Goal: Transaction & Acquisition: Purchase product/service

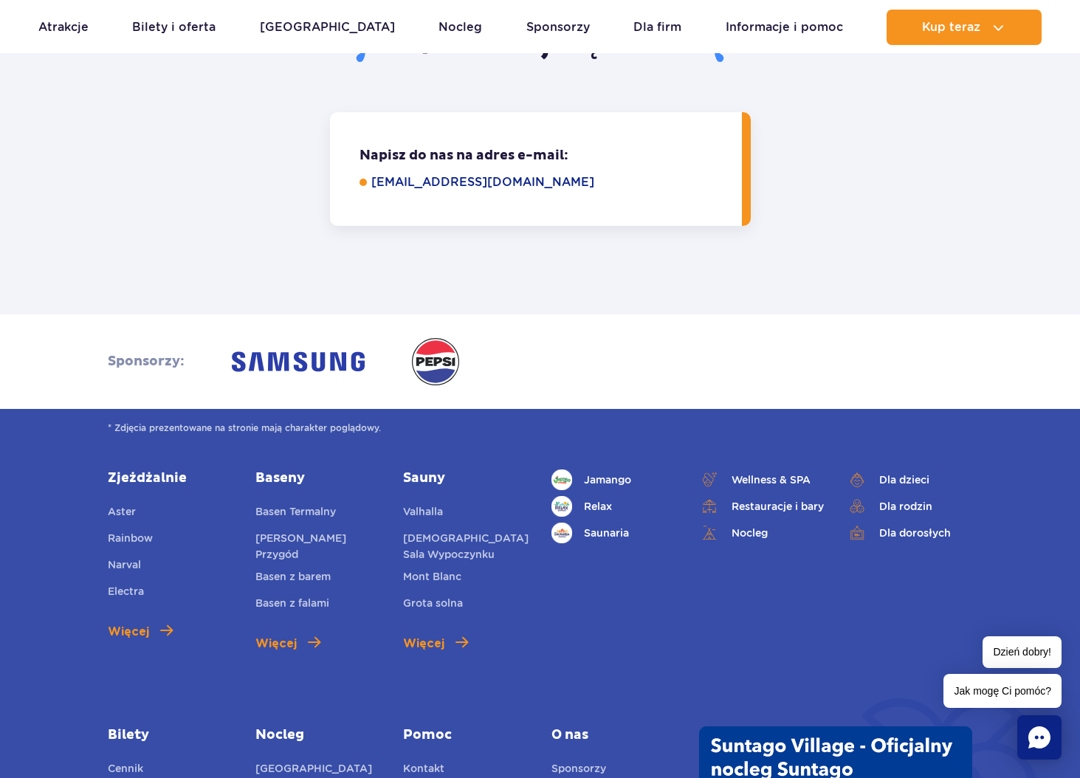
scroll to position [4357, 0]
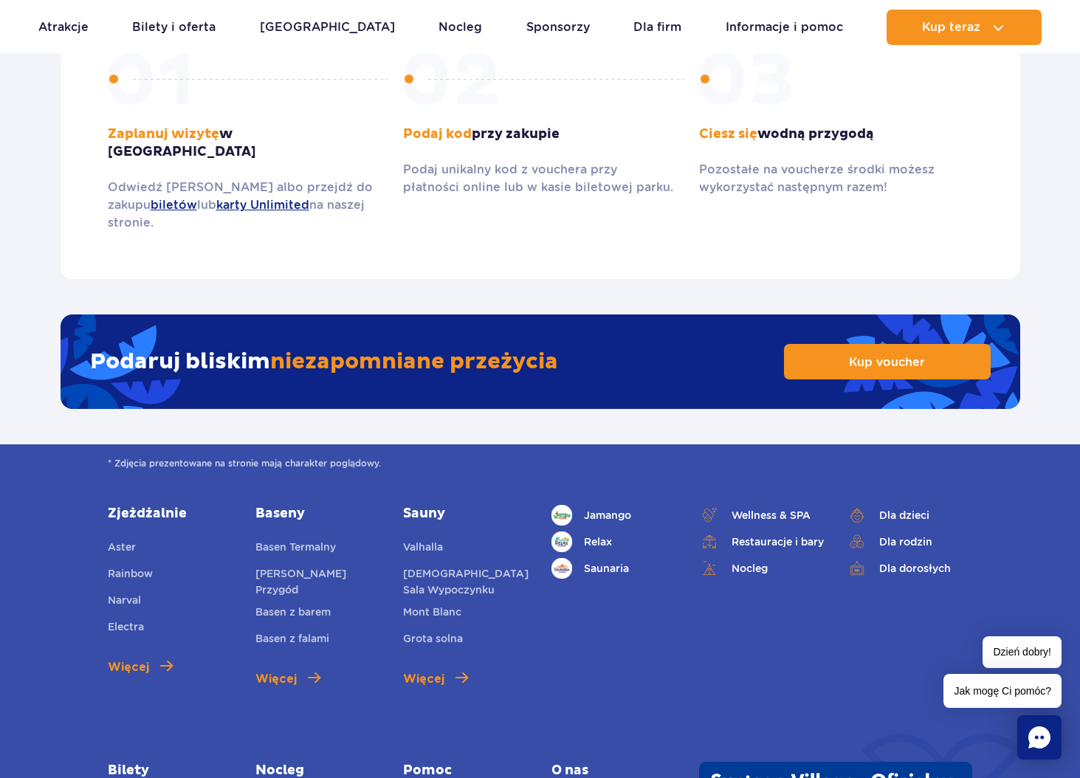
scroll to position [2289, 0]
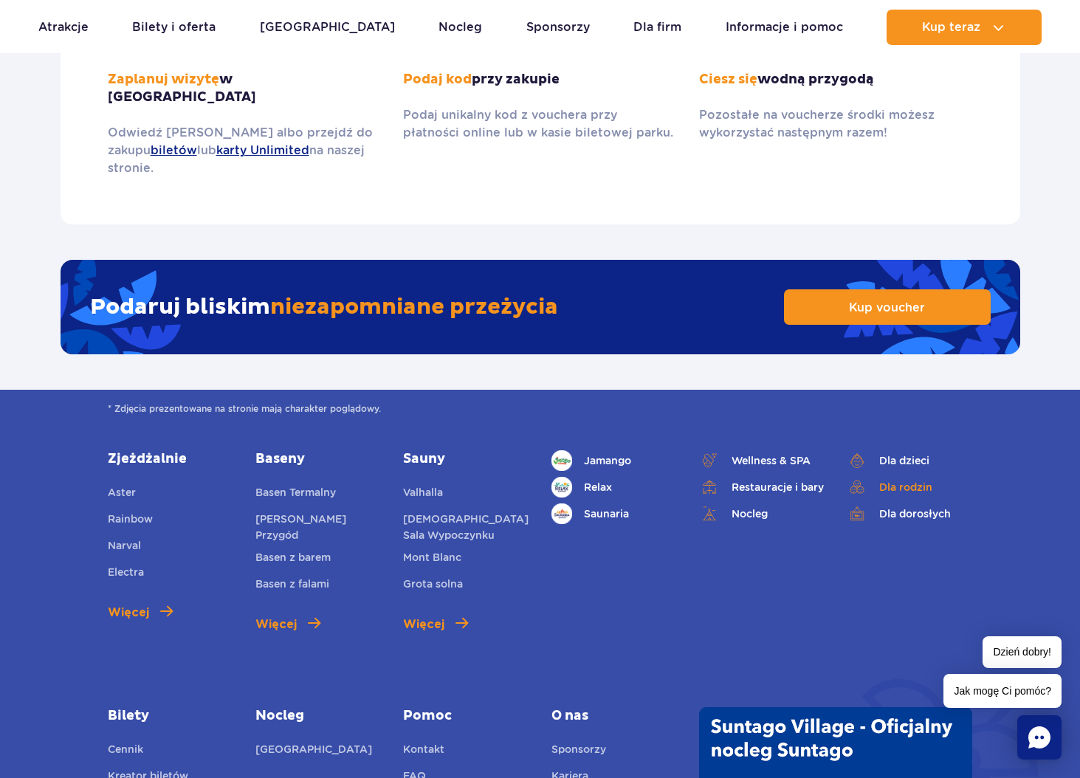
click at [892, 477] on link "Dla rodzin" at bounding box center [910, 487] width 126 height 21
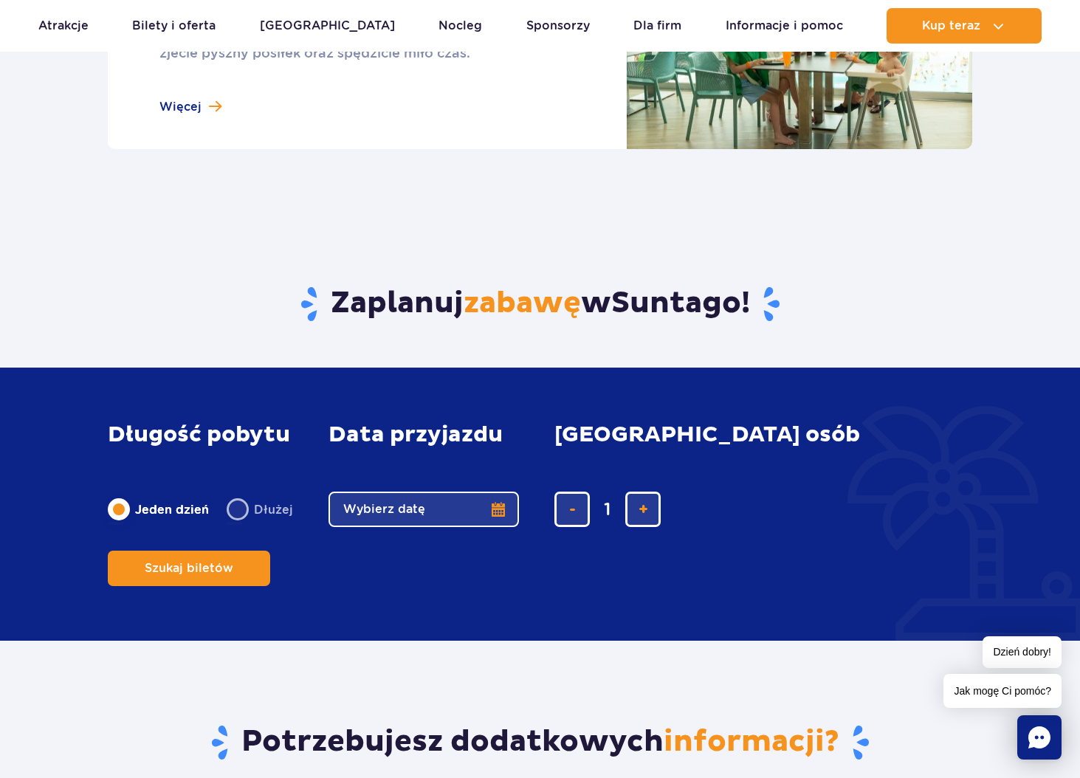
scroll to position [1624, 0]
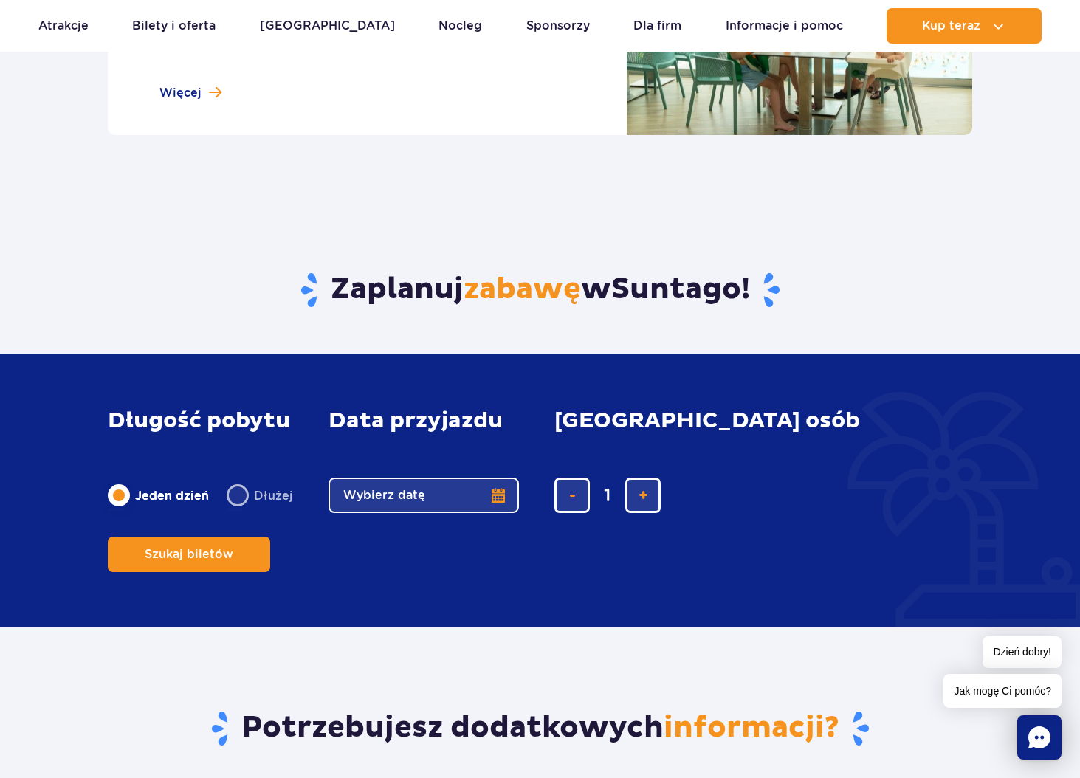
click at [497, 507] on button "Wybierz datę" at bounding box center [424, 495] width 191 height 35
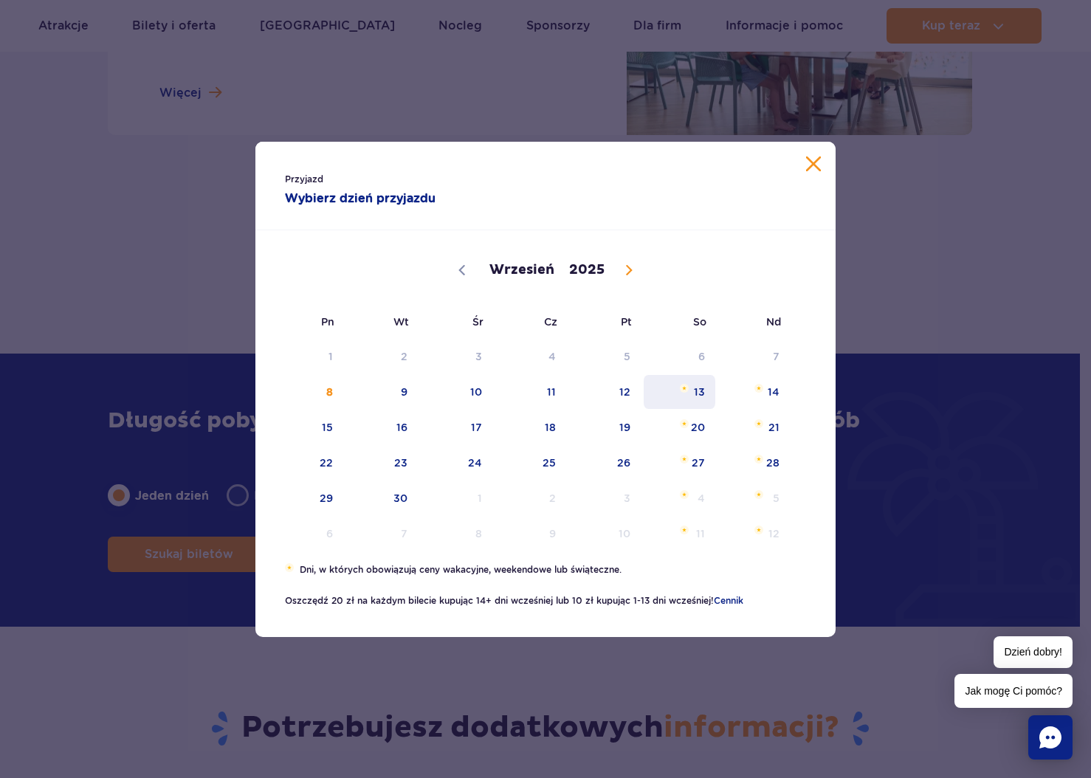
click at [696, 392] on span "13" at bounding box center [679, 392] width 75 height 34
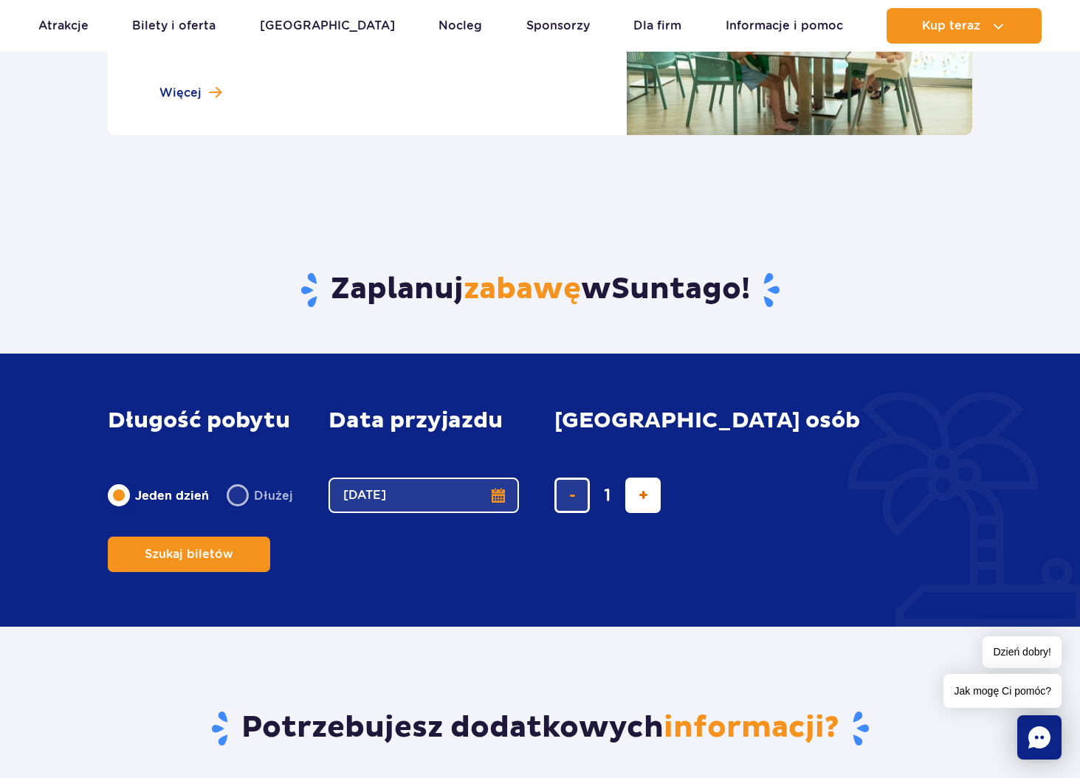
click at [640, 495] on span "dodaj bilet" at bounding box center [644, 495] width 10 height 0
type input "4"
click at [227, 548] on span "Szukaj biletów" at bounding box center [183, 554] width 89 height 13
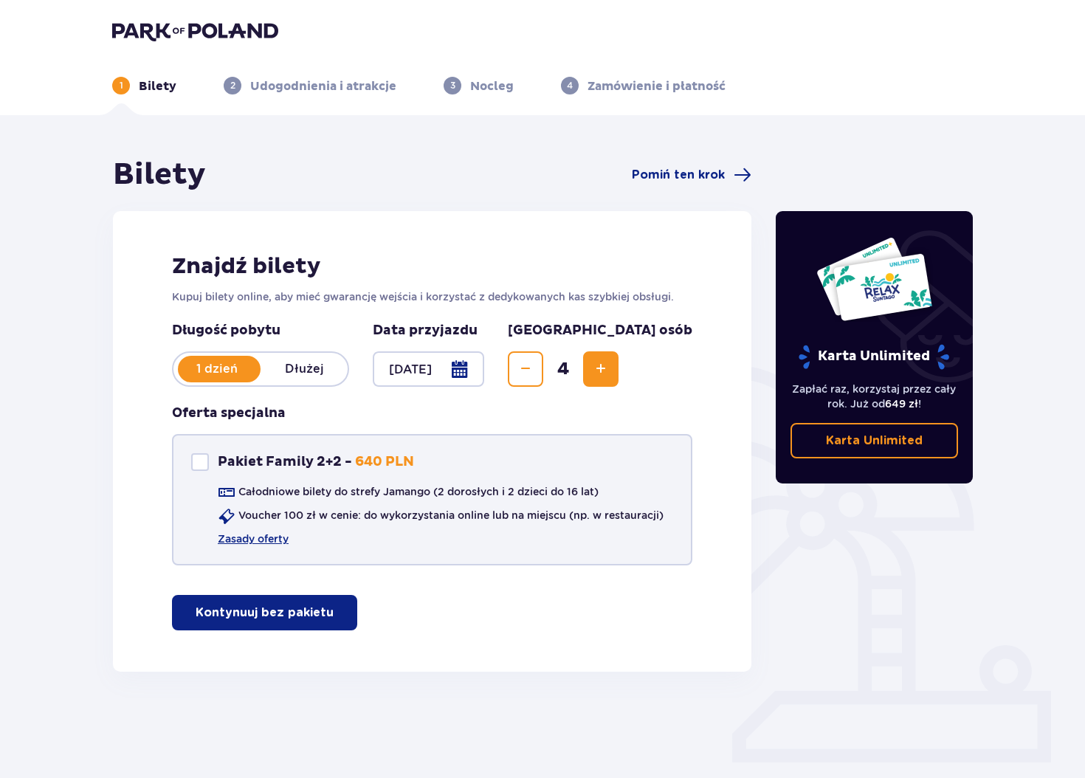
click at [197, 466] on div at bounding box center [200, 462] width 18 height 18
checkbox input "true"
click at [271, 540] on link "Zasady oferty" at bounding box center [253, 539] width 71 height 15
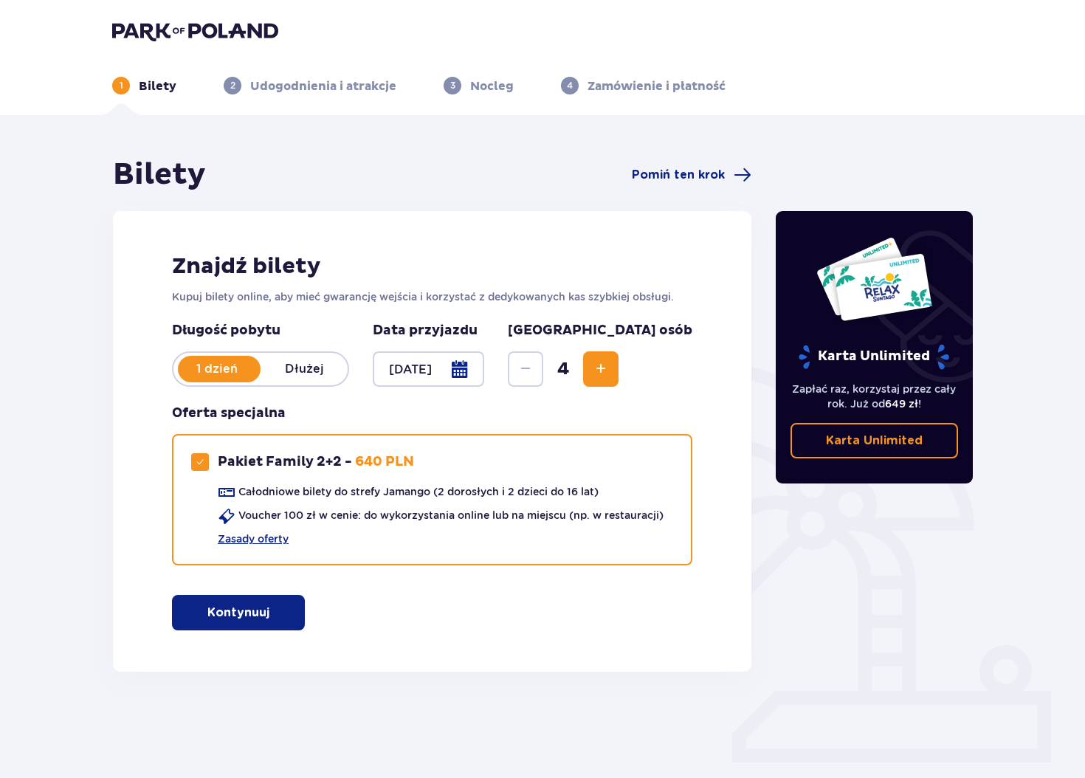
click at [432, 364] on div at bounding box center [428, 368] width 111 height 35
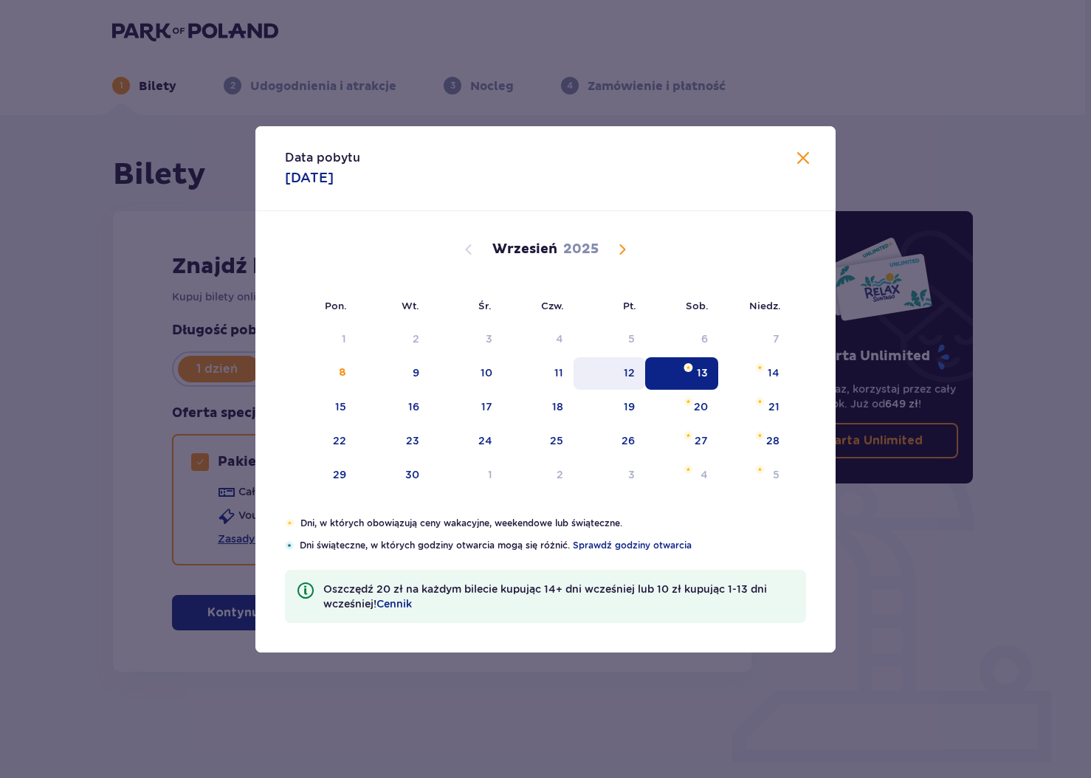
click at [627, 376] on div "12" at bounding box center [629, 373] width 11 height 15
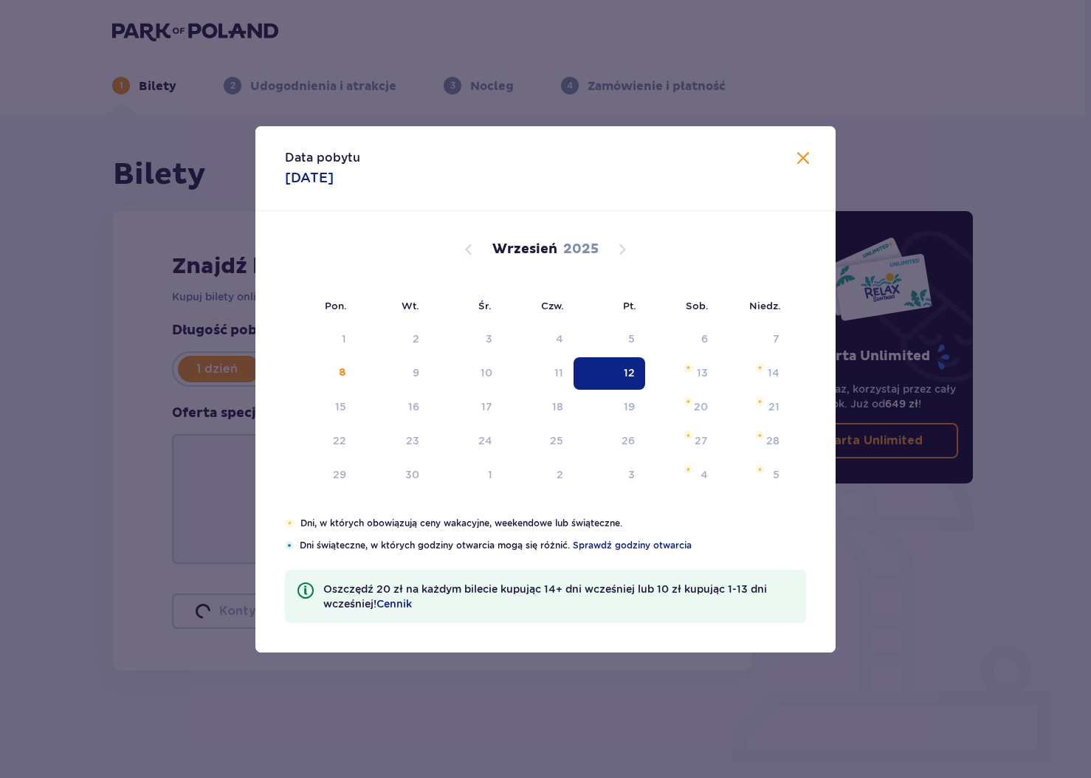
type input "12.09.25"
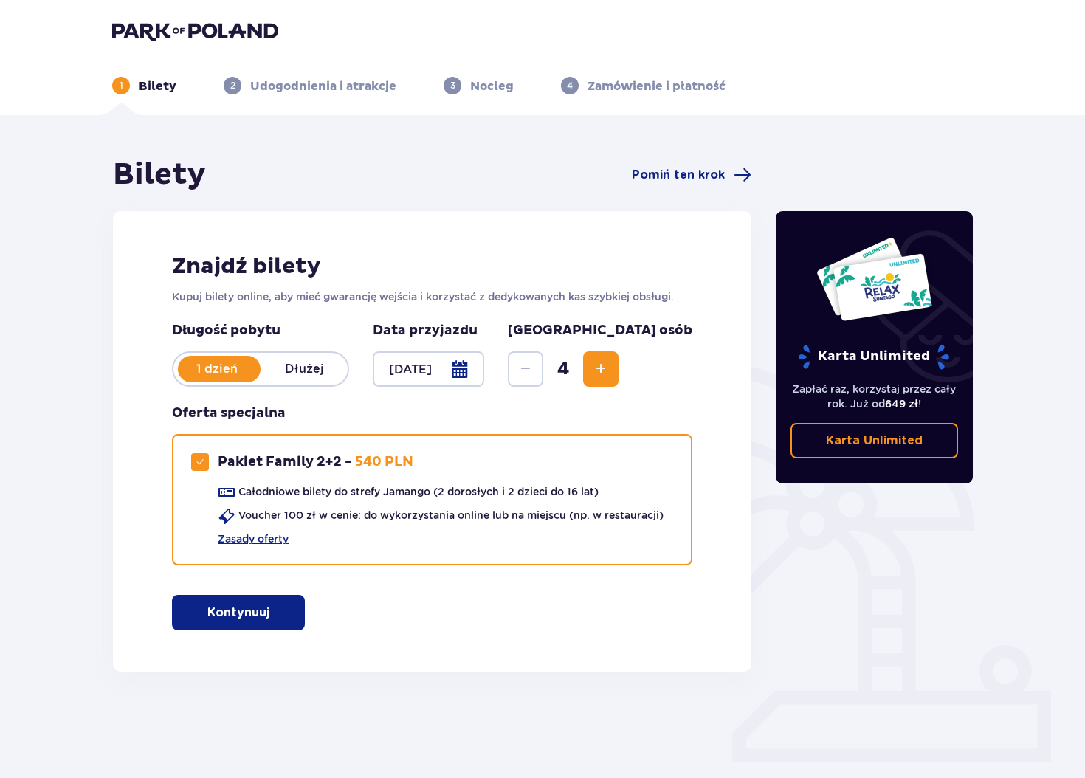
click at [851, 446] on p "Karta Unlimited" at bounding box center [874, 441] width 97 height 16
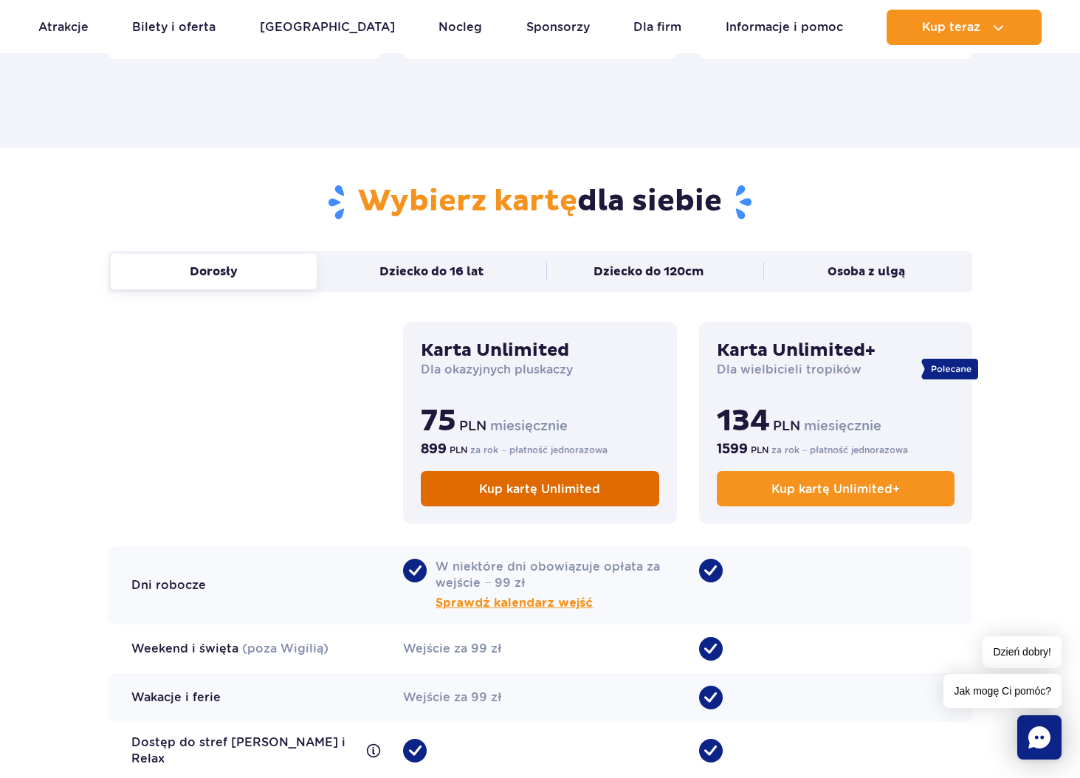
scroll to position [886, 0]
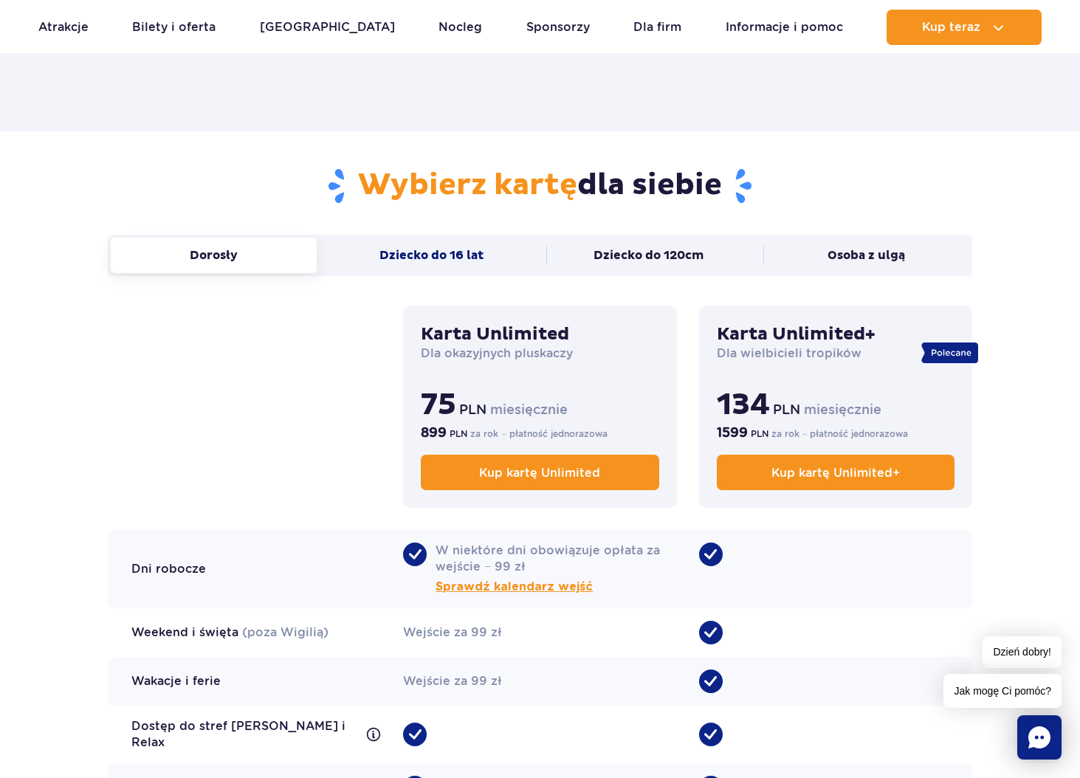
click at [433, 259] on button "Dziecko do 16 lat" at bounding box center [432, 255] width 206 height 35
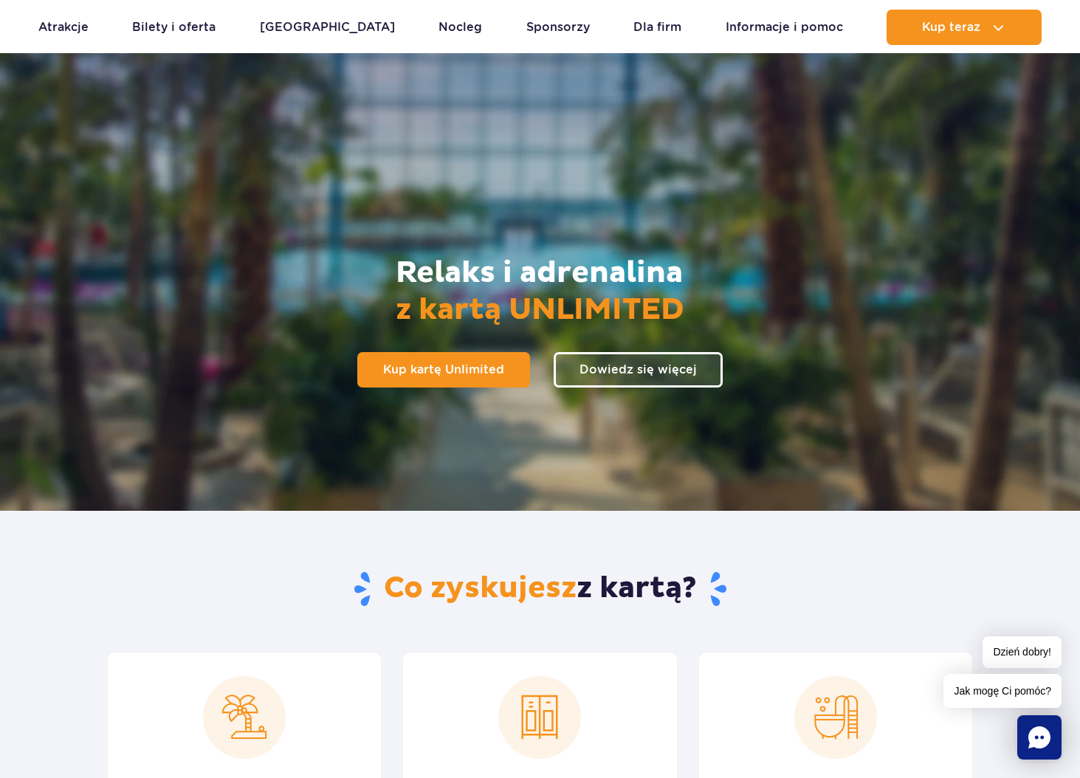
scroll to position [0, 0]
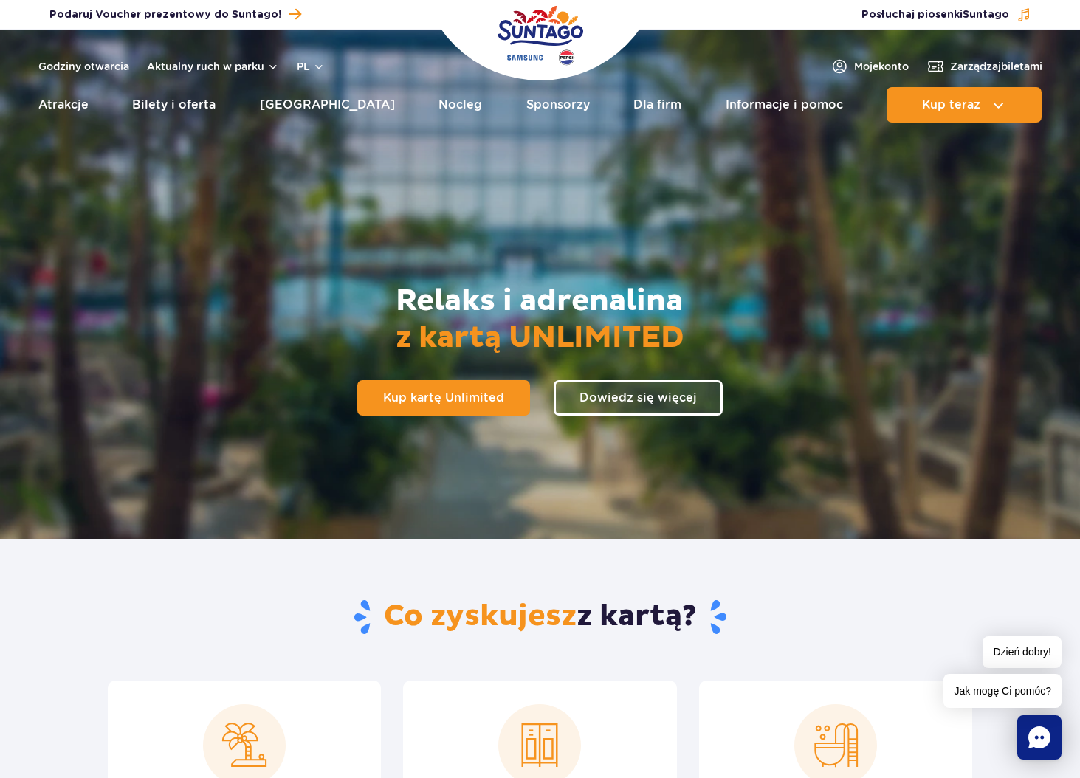
click at [1020, 656] on span "Dzień dobry!" at bounding box center [1022, 652] width 79 height 32
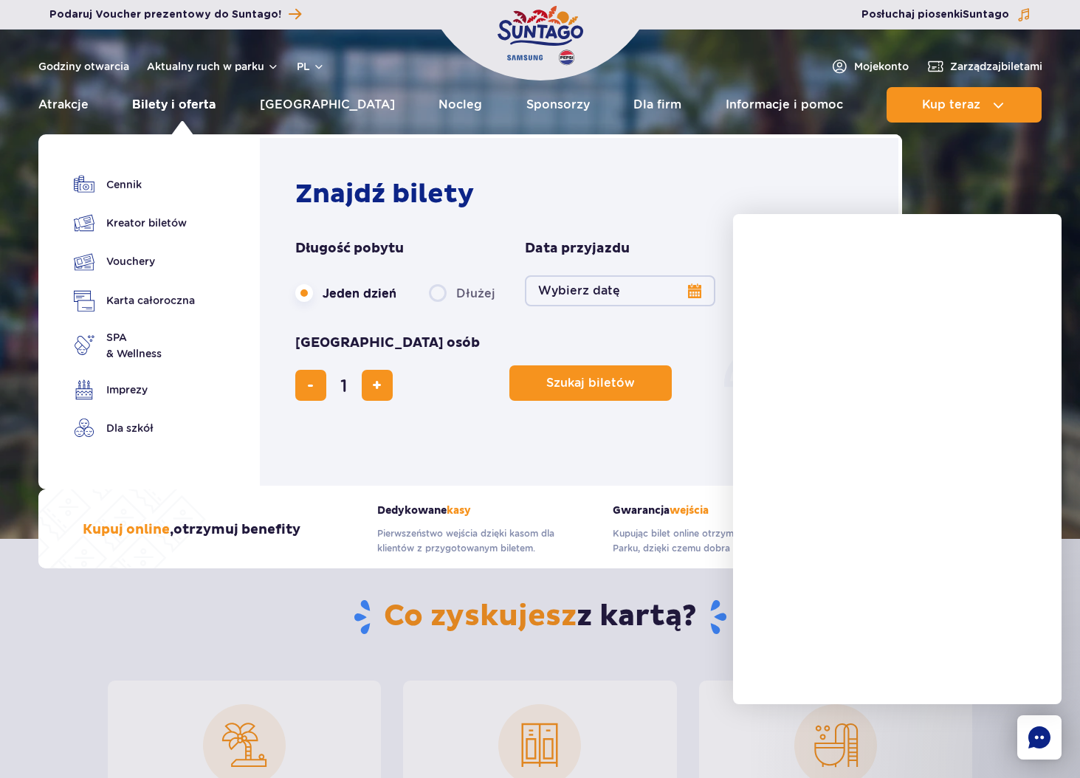
click at [160, 107] on link "Bilety i oferta" at bounding box center [173, 104] width 83 height 35
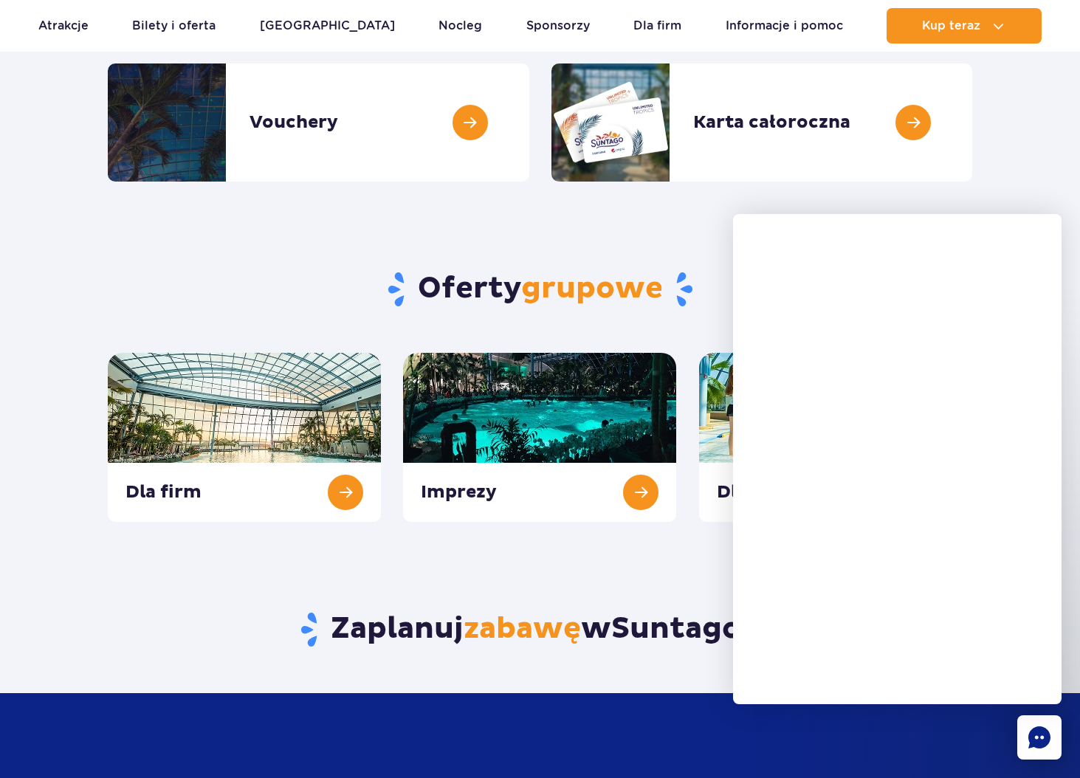
scroll to position [443, 0]
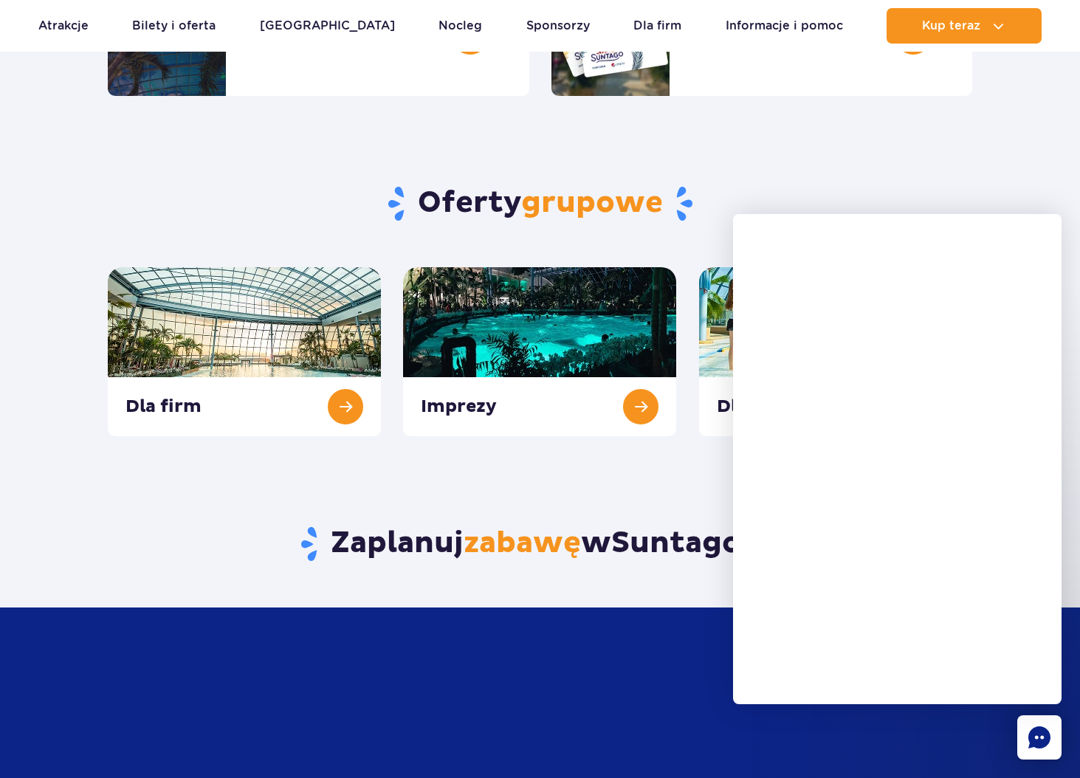
click at [599, 488] on div "Zaplanuj zabawę w [GEOGRAPHIC_DATA] !" at bounding box center [540, 521] width 887 height 171
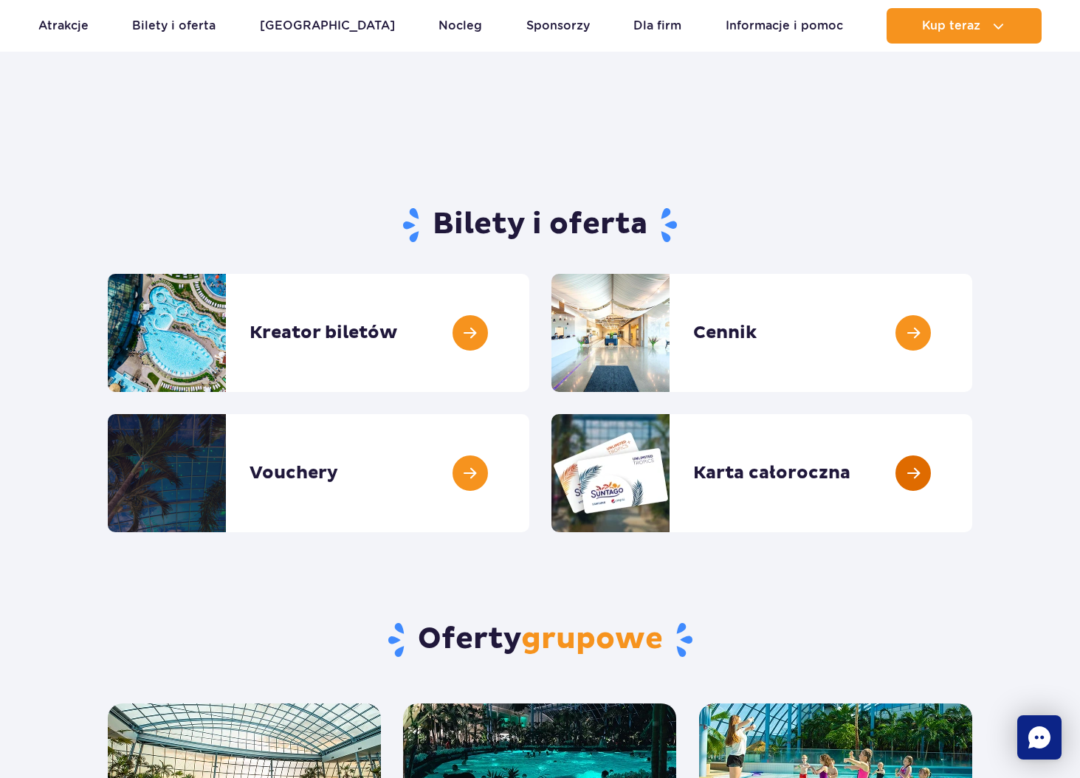
scroll to position [0, 0]
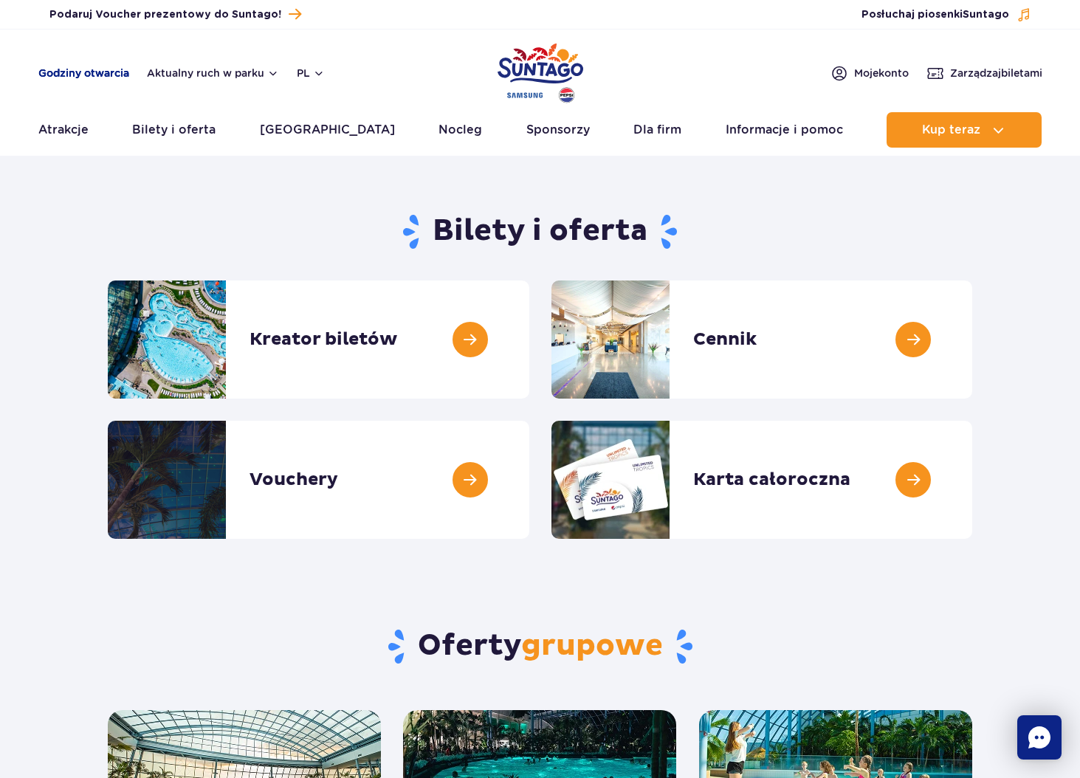
click at [109, 72] on link "Godziny otwarcia" at bounding box center [83, 73] width 91 height 15
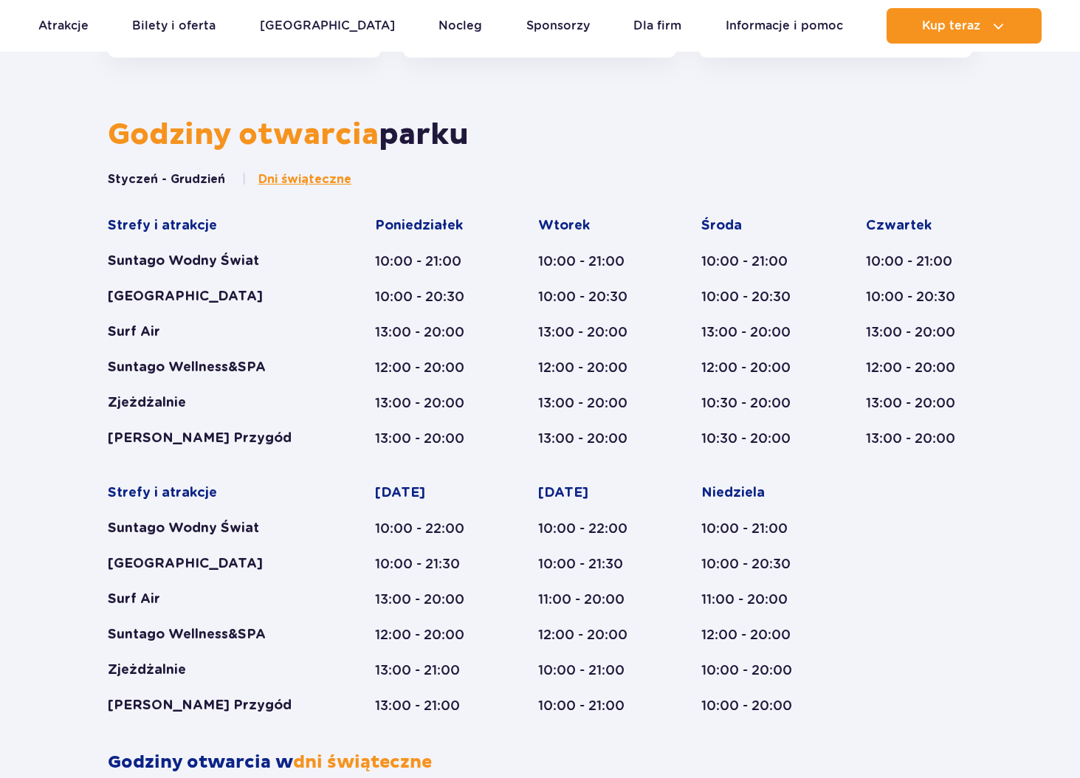
scroll to position [611, 0]
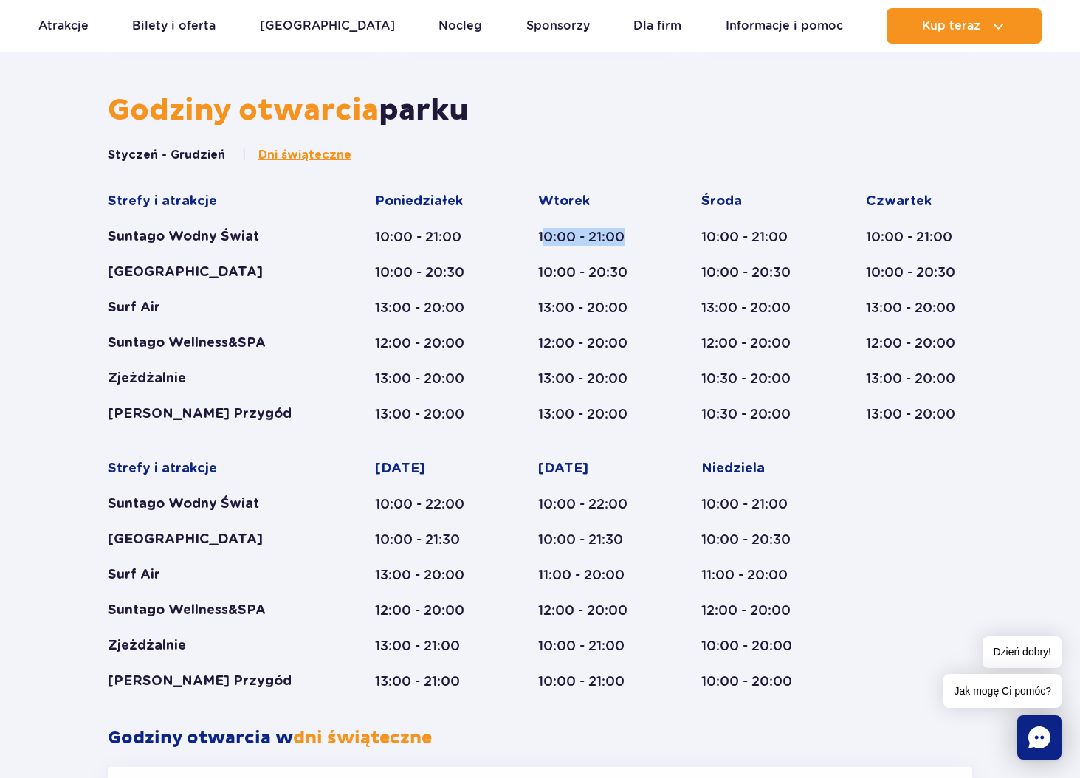
drag, startPoint x: 541, startPoint y: 238, endPoint x: 631, endPoint y: 240, distance: 89.4
click at [631, 240] on div "10:00 - 21:00" at bounding box center [591, 237] width 106 height 18
drag, startPoint x: 631, startPoint y: 240, endPoint x: 589, endPoint y: 239, distance: 41.4
click at [589, 239] on div "10:00 - 21:00" at bounding box center [591, 237] width 106 height 18
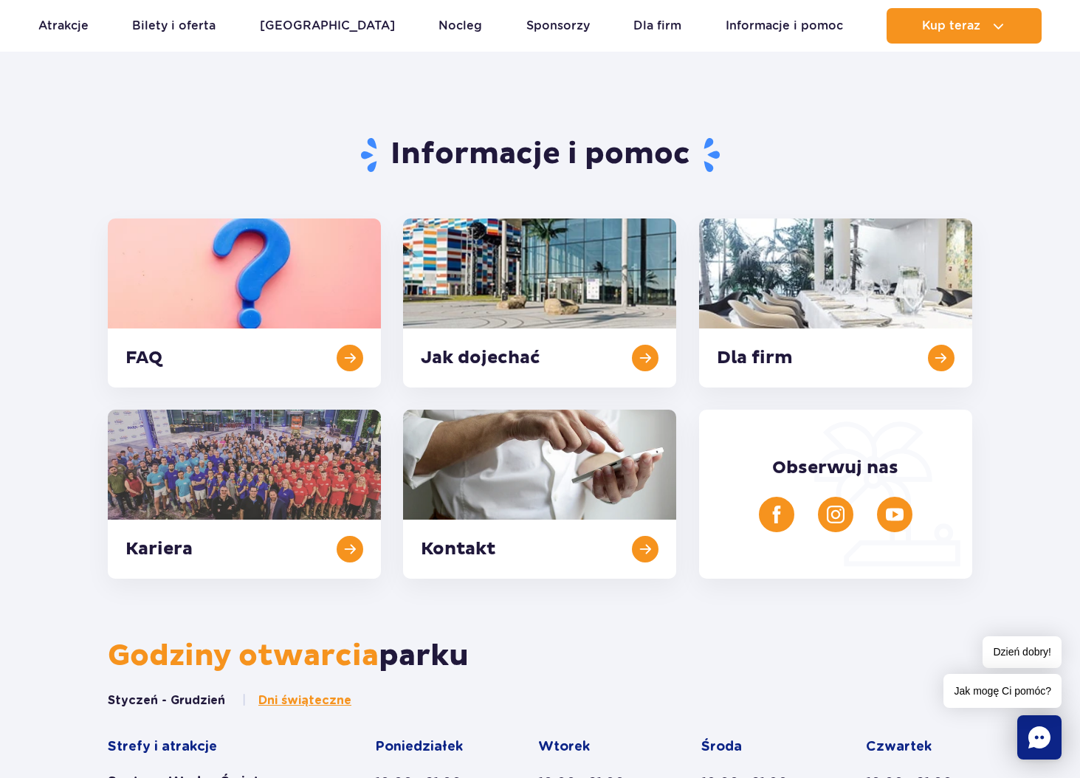
scroll to position [0, 0]
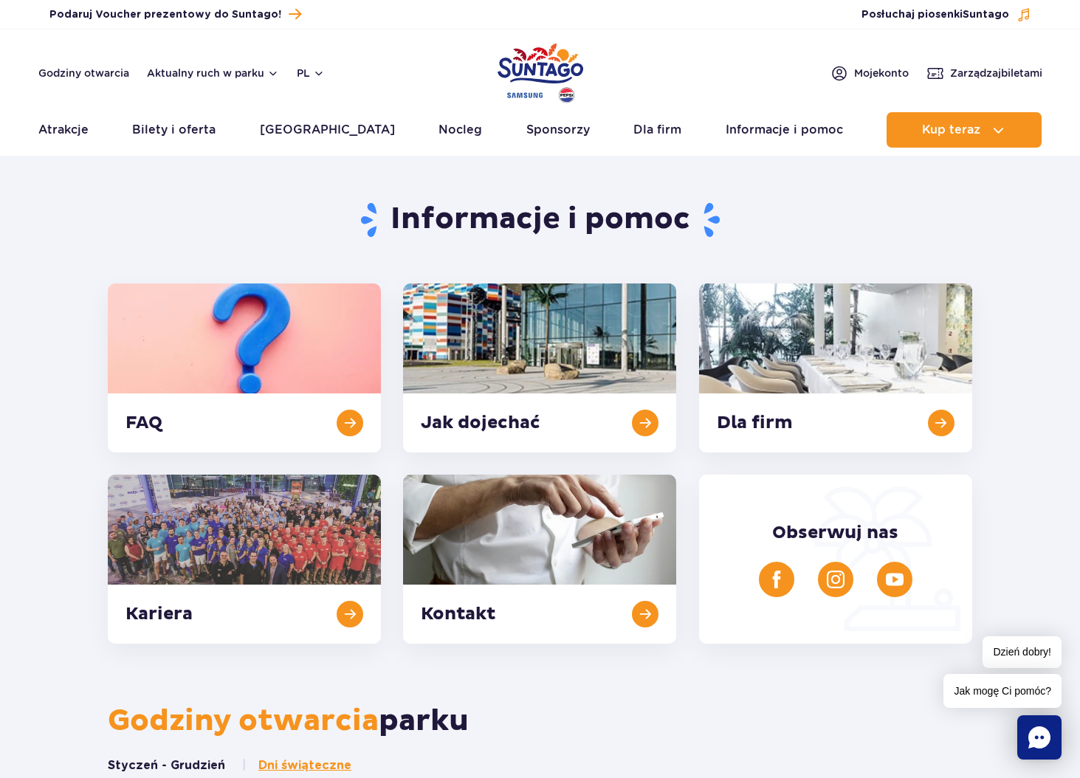
drag, startPoint x: 939, startPoint y: 52, endPoint x: 882, endPoint y: 50, distance: 56.9
click at [924, 50] on header "Godziny otwarcia Aktualny ruch w parku pl PL EN UA Moje konto Zarządzaj biletam…" at bounding box center [540, 93] width 1080 height 126
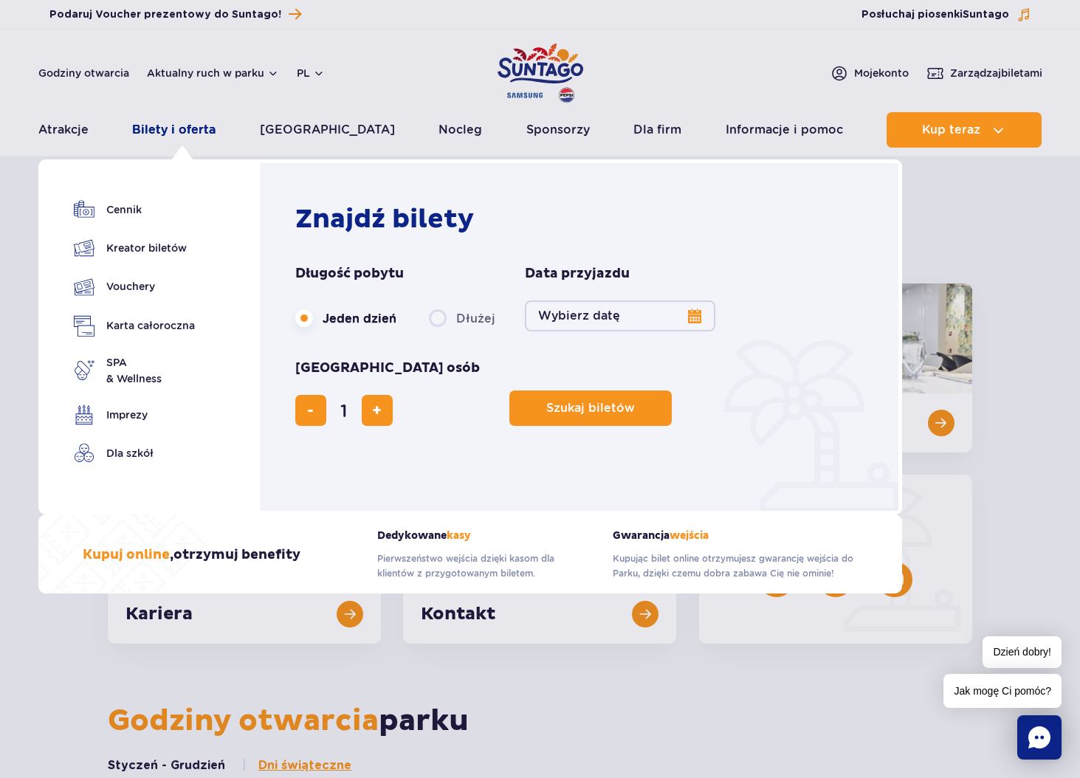
click at [179, 126] on link "Bilety i oferta" at bounding box center [173, 129] width 83 height 35
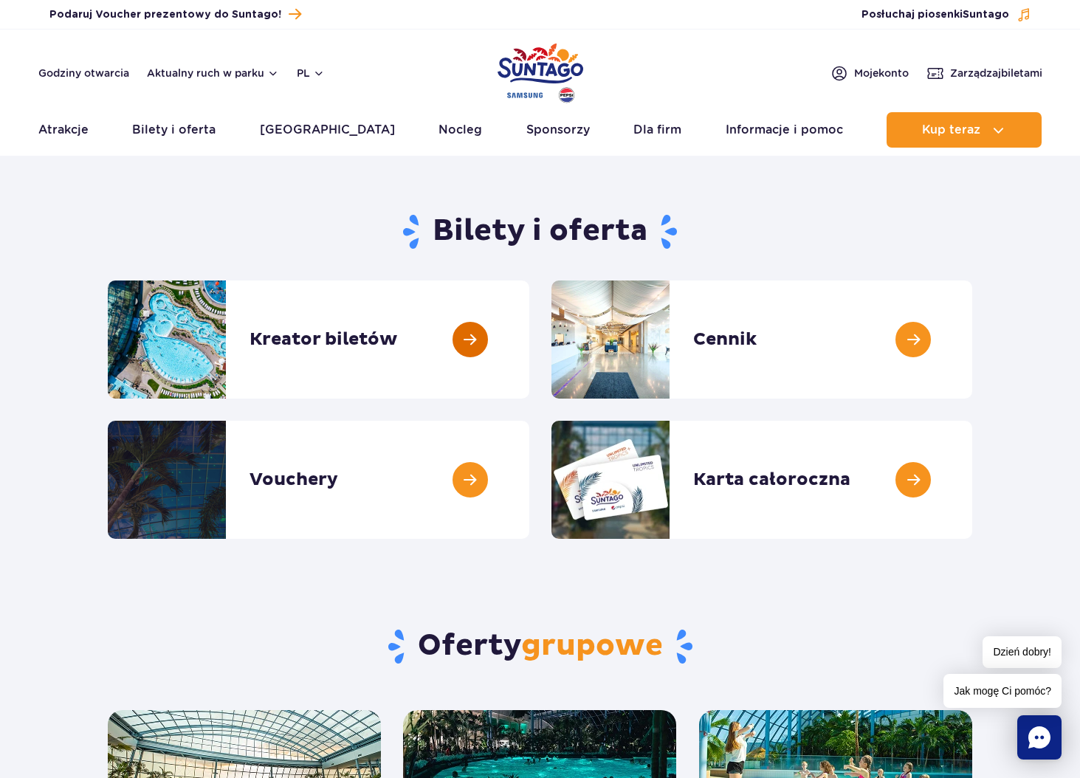
click at [529, 342] on link at bounding box center [529, 340] width 0 height 118
click at [916, 251] on h1 "Bilety i oferta" at bounding box center [540, 232] width 865 height 38
click at [972, 344] on link at bounding box center [972, 340] width 0 height 118
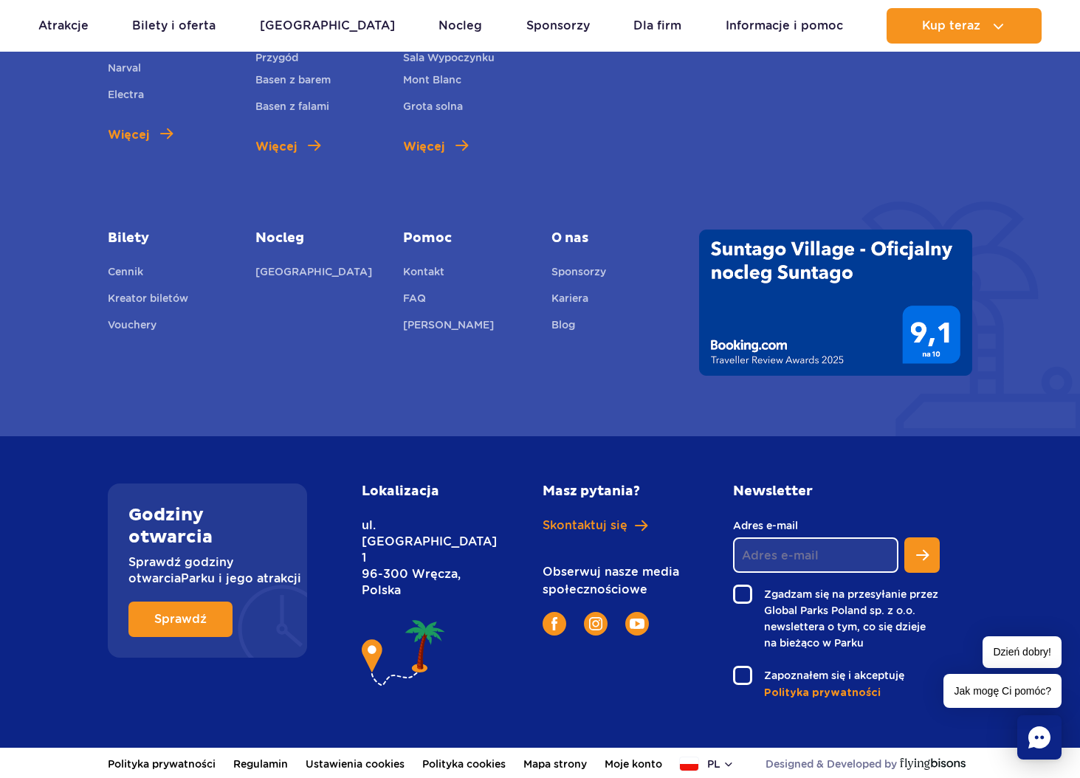
scroll to position [2229, 0]
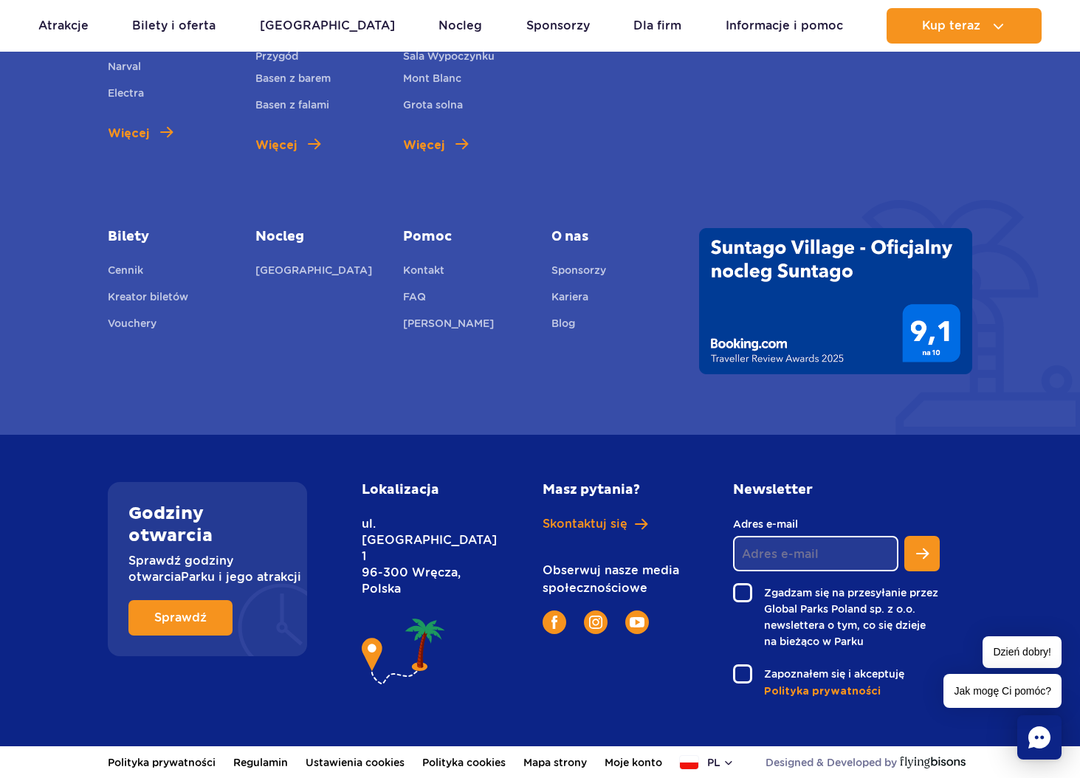
click at [1026, 658] on span "Dzień dobry!" at bounding box center [1022, 652] width 79 height 32
click at [967, 168] on div "Zjeżdżalnie Aster Rainbow Narval Electra Więcej Baseny Basen Termalny Mamba Rze…" at bounding box center [540, 172] width 887 height 403
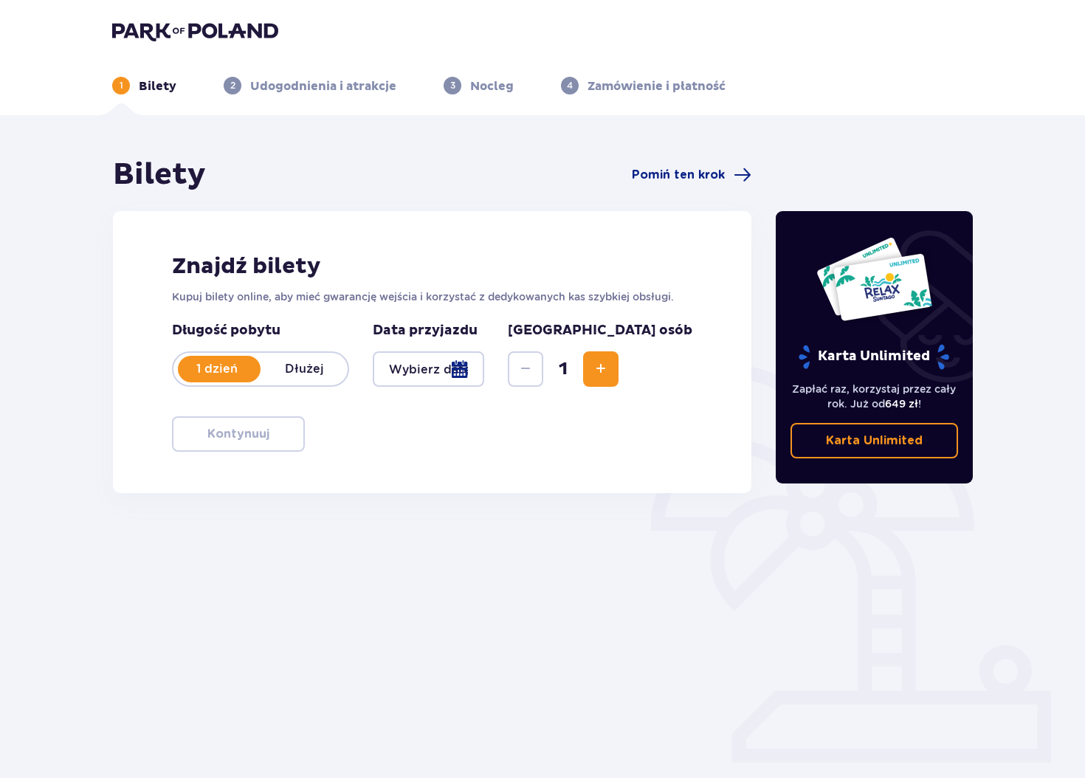
click at [422, 368] on div at bounding box center [428, 368] width 111 height 35
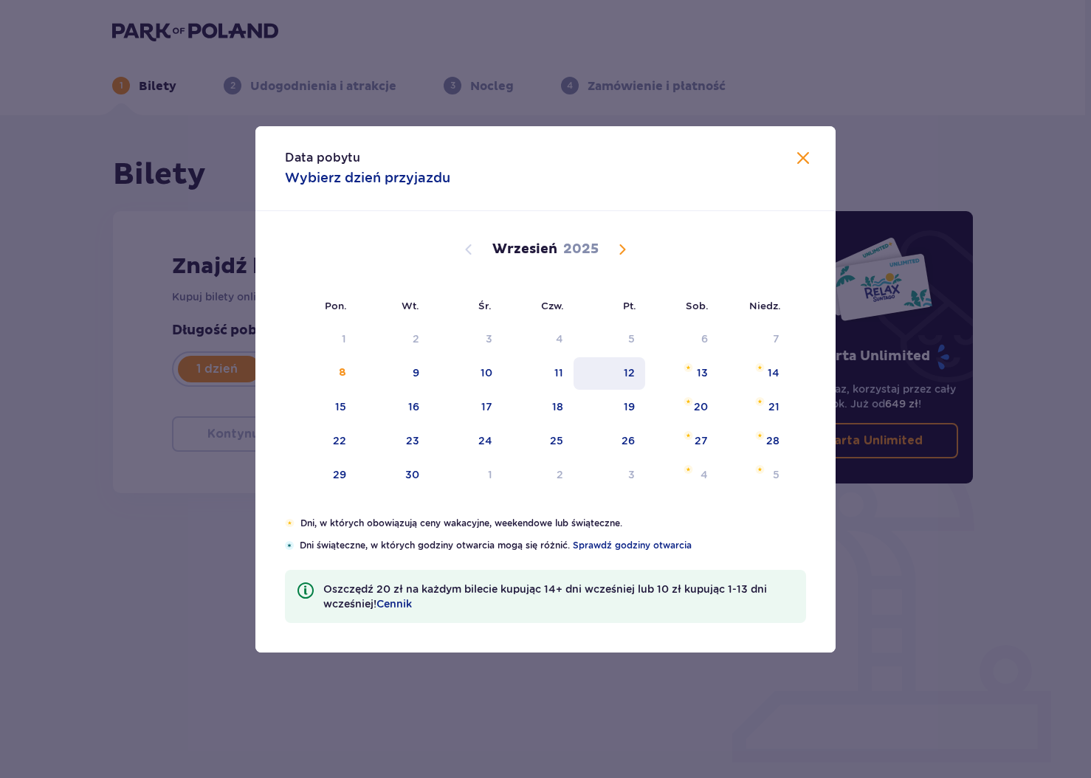
click at [623, 374] on div "12" at bounding box center [610, 373] width 72 height 32
type input "[DATE]"
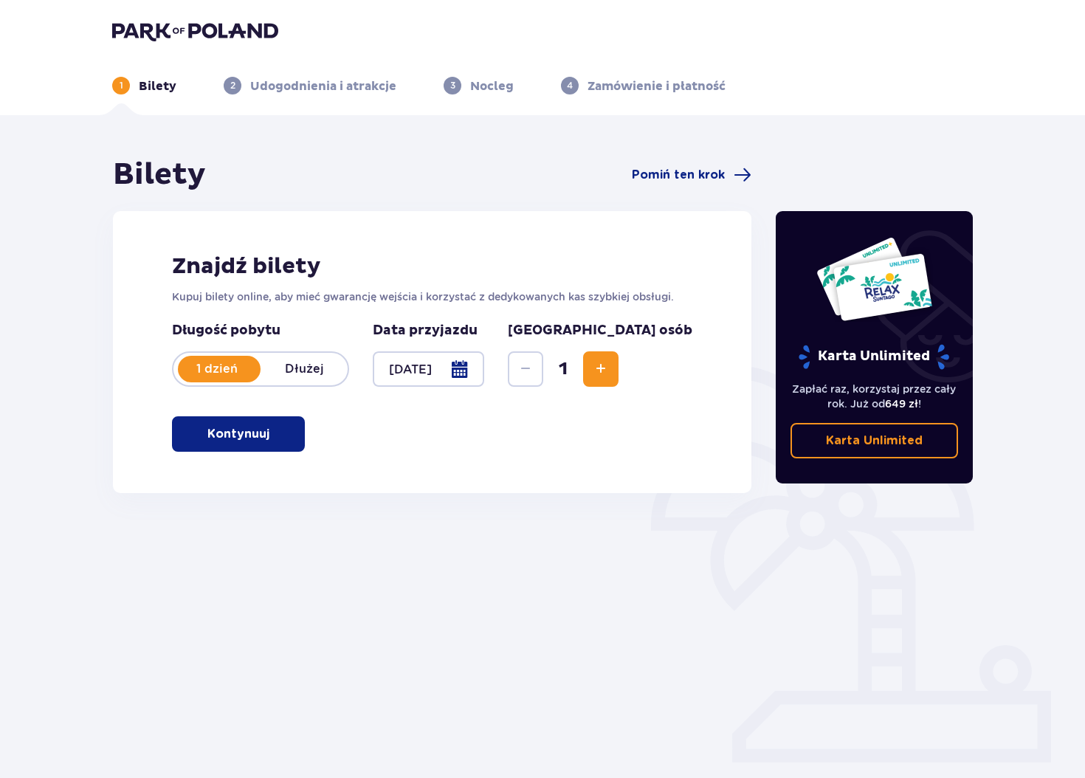
click at [610, 371] on span "Increase" at bounding box center [601, 369] width 18 height 18
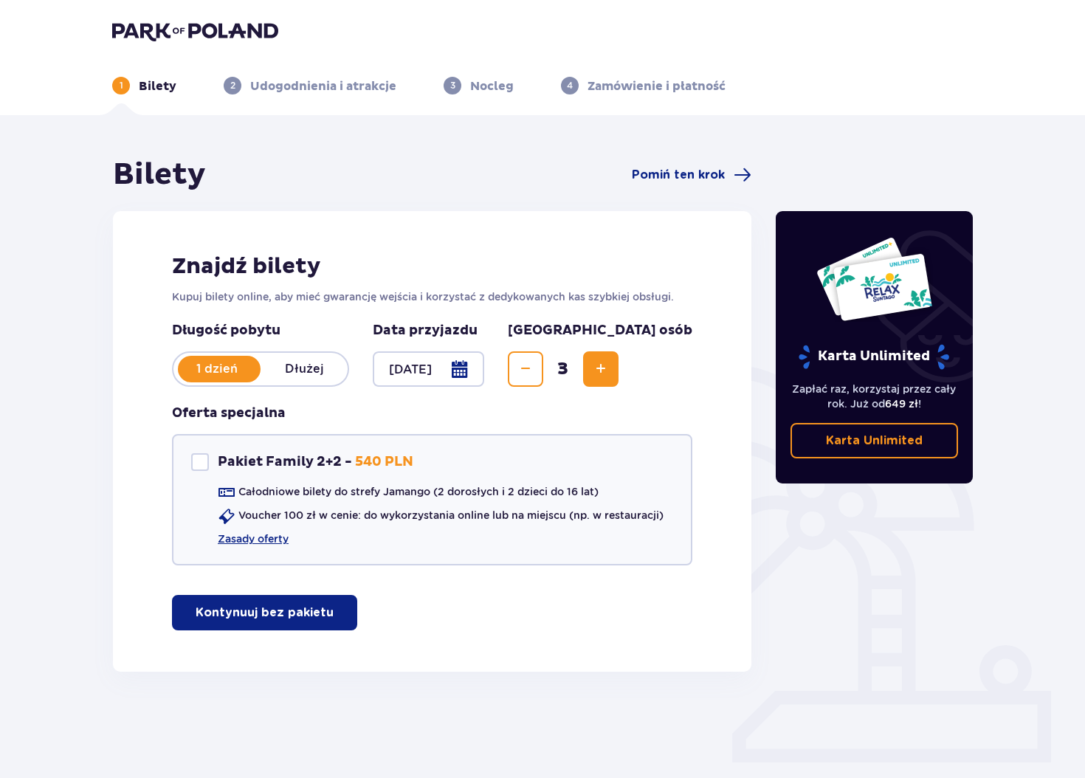
click at [610, 371] on span "Increase" at bounding box center [601, 369] width 18 height 18
click at [328, 616] on span "button" at bounding box center [337, 613] width 18 height 18
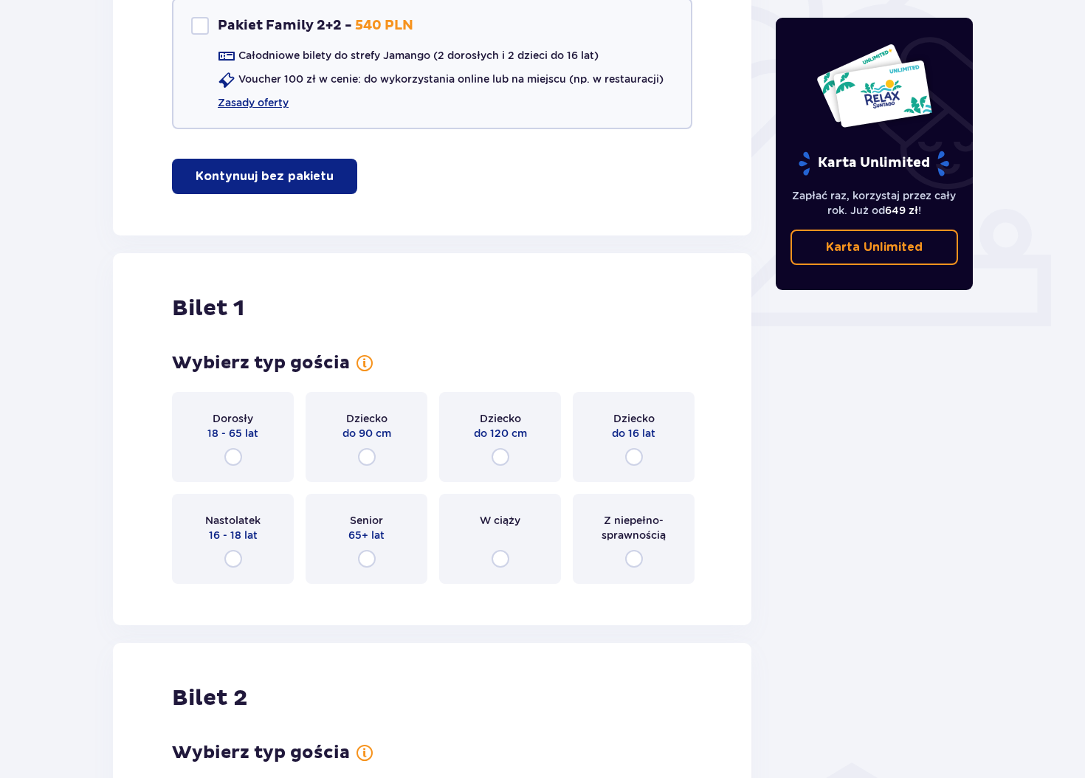
scroll to position [431, 0]
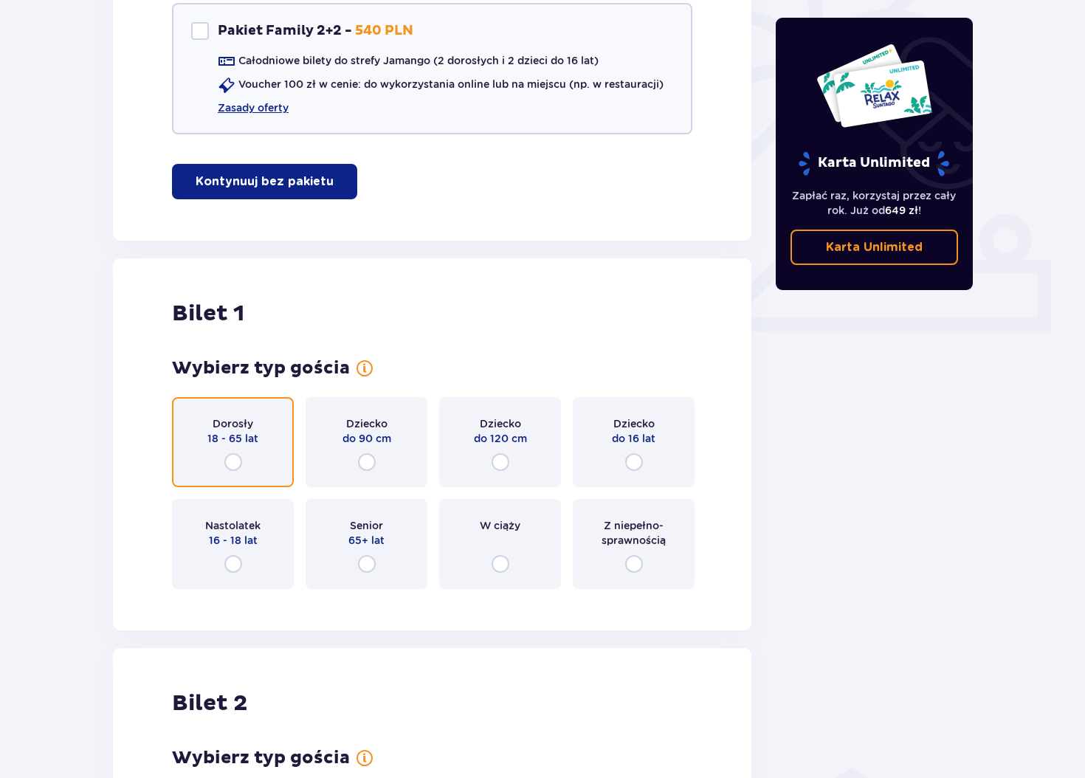
click at [227, 461] on input "radio" at bounding box center [233, 462] width 18 height 18
radio input "true"
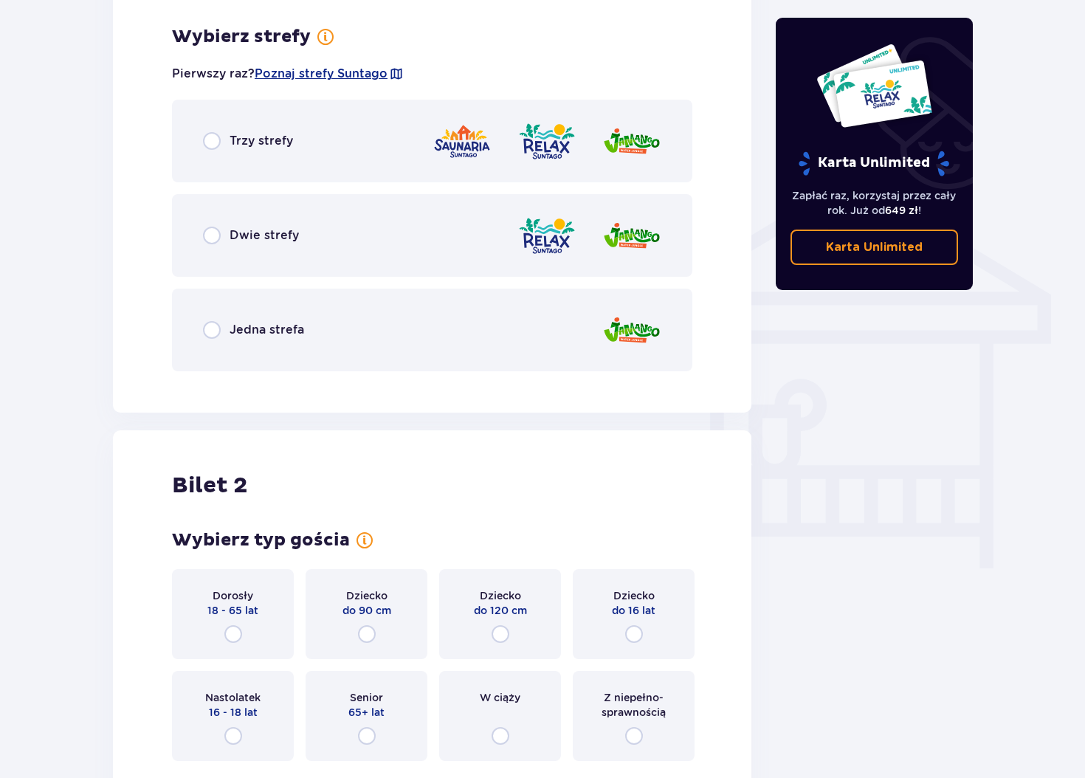
scroll to position [1032, 0]
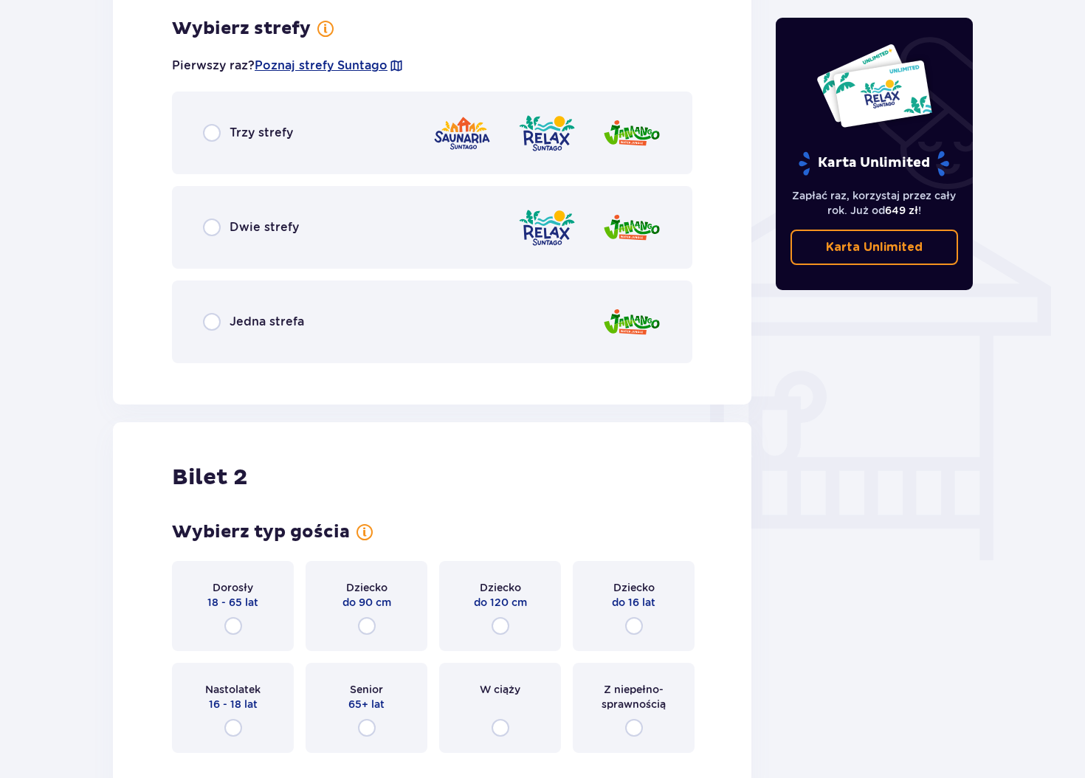
click at [250, 329] on p "Jedna strefa" at bounding box center [267, 322] width 75 height 16
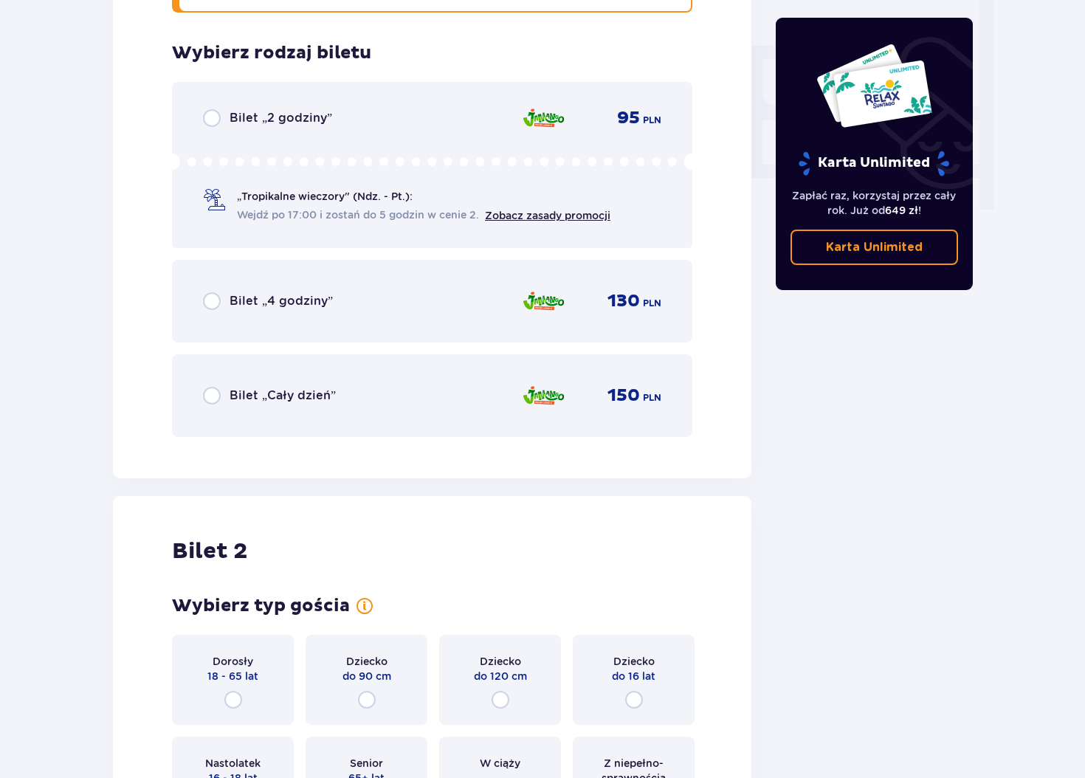
scroll to position [1407, 0]
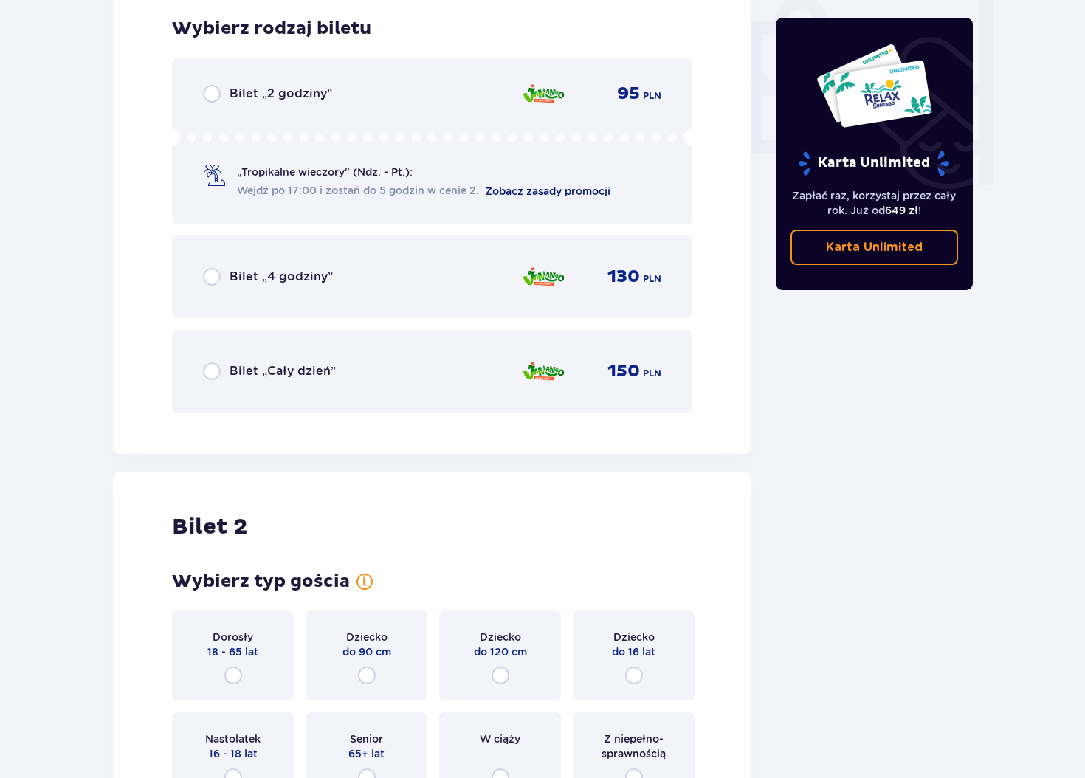
click at [553, 185] on link "Zobacz zasady promocji" at bounding box center [548, 191] width 126 height 12
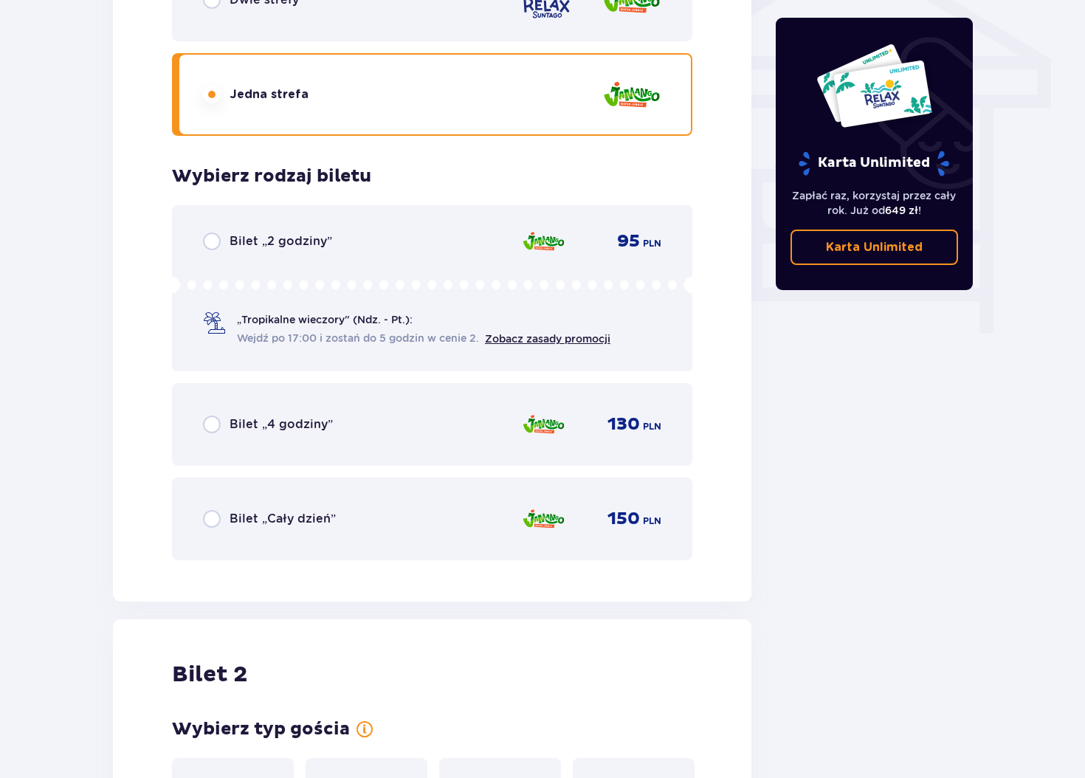
click at [258, 244] on p "Bilet „2 godziny”" at bounding box center [281, 241] width 103 height 16
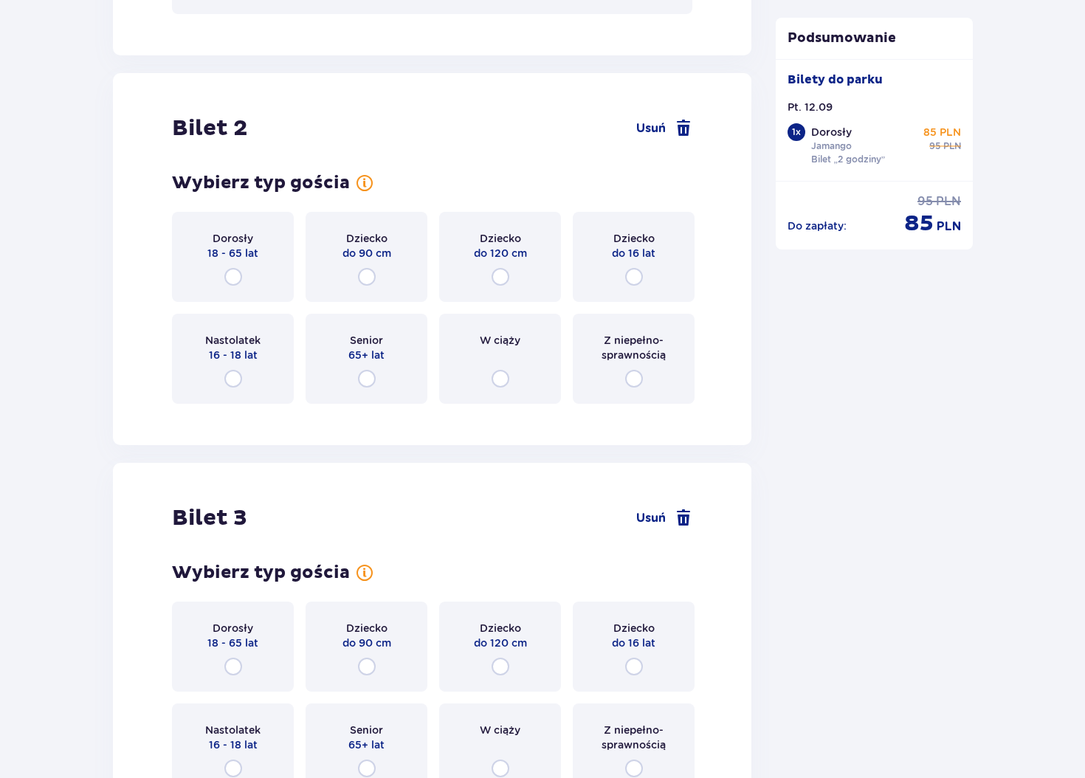
scroll to position [1861, 0]
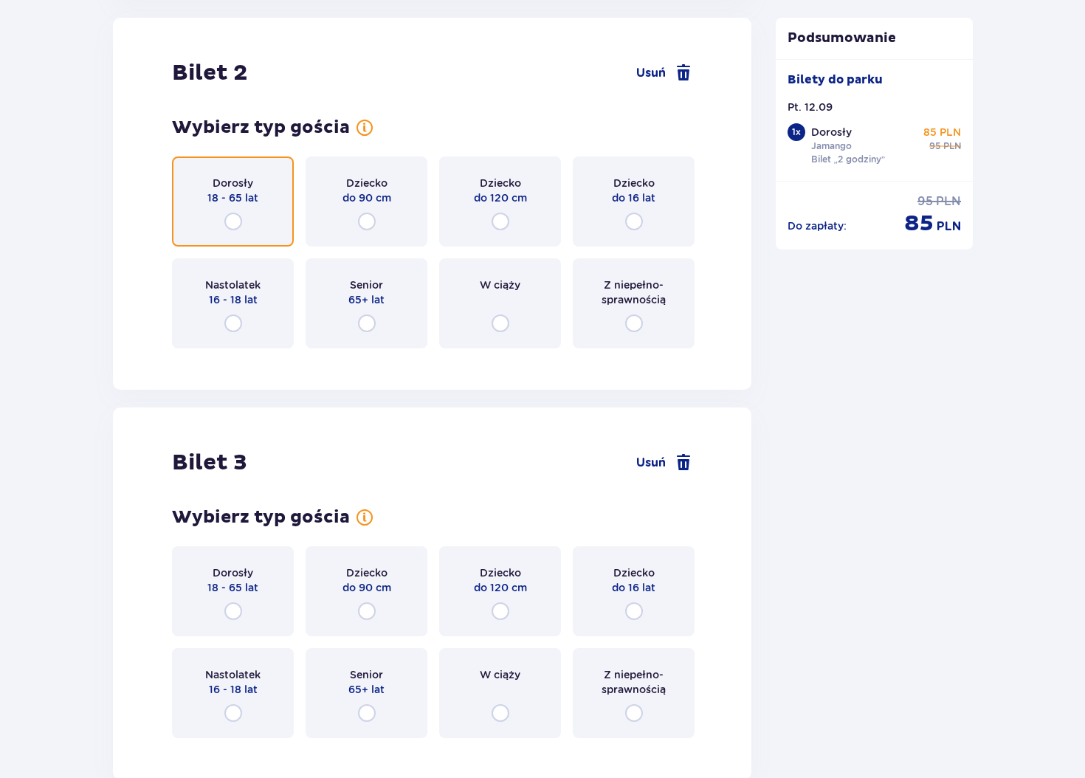
click at [230, 222] on input "radio" at bounding box center [233, 222] width 18 height 18
radio input "true"
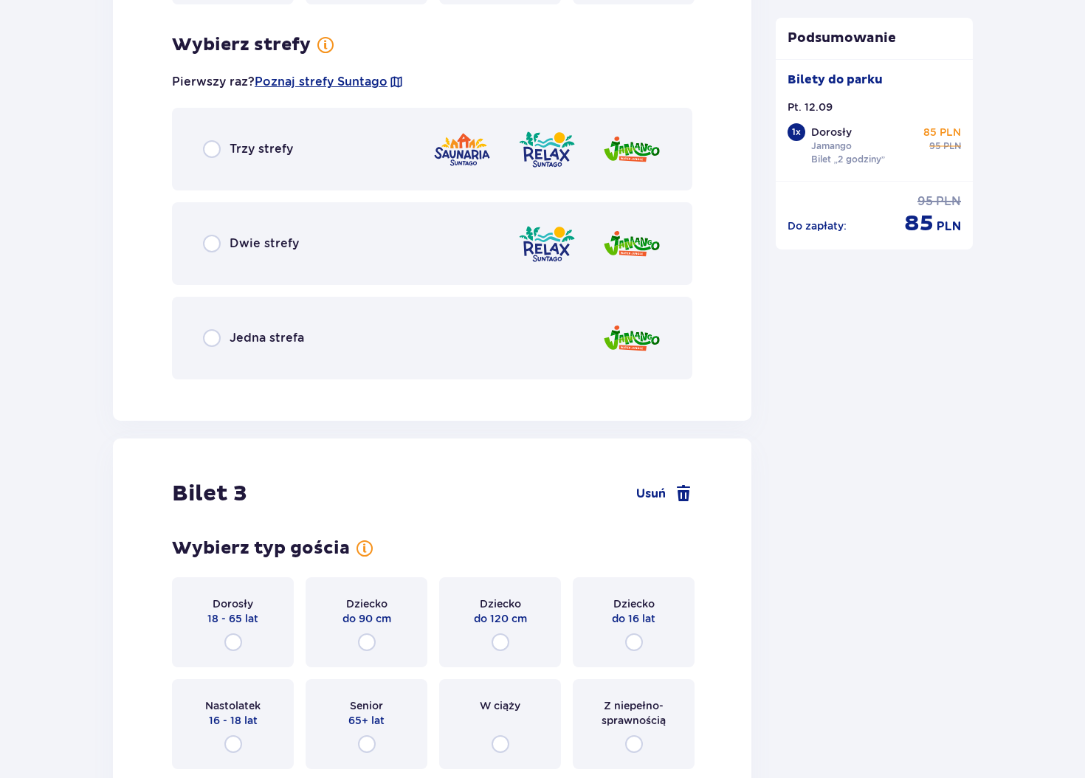
scroll to position [2222, 0]
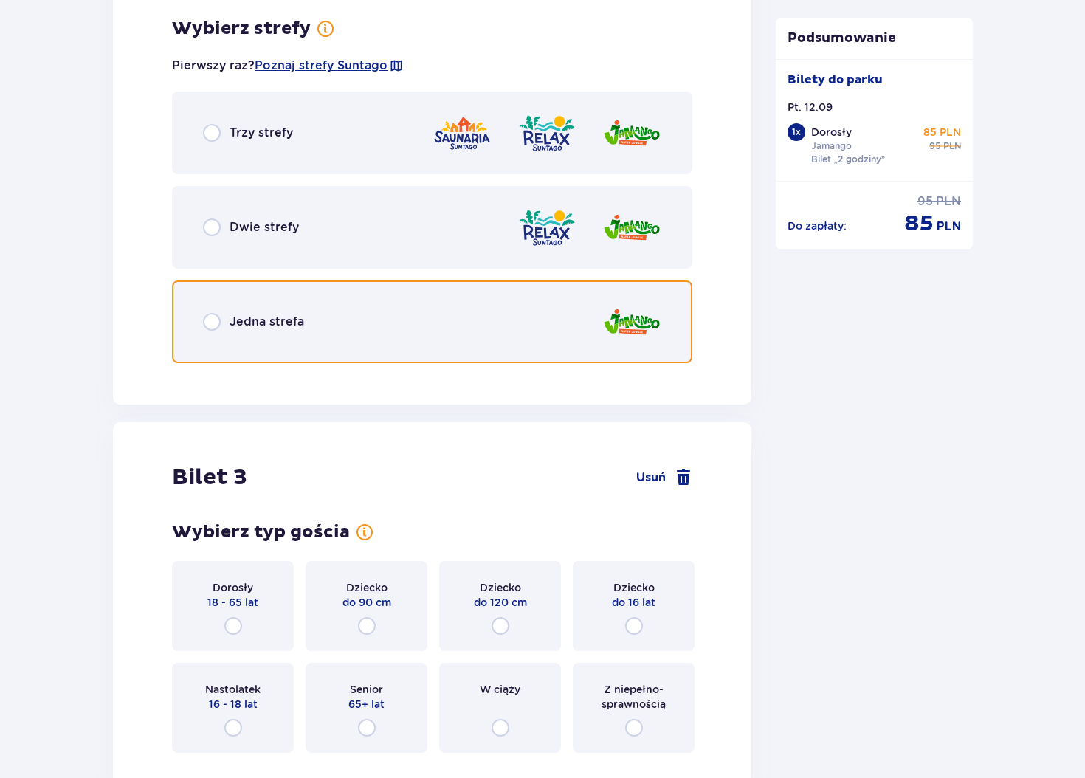
click at [213, 325] on input "radio" at bounding box center [212, 322] width 18 height 18
radio input "true"
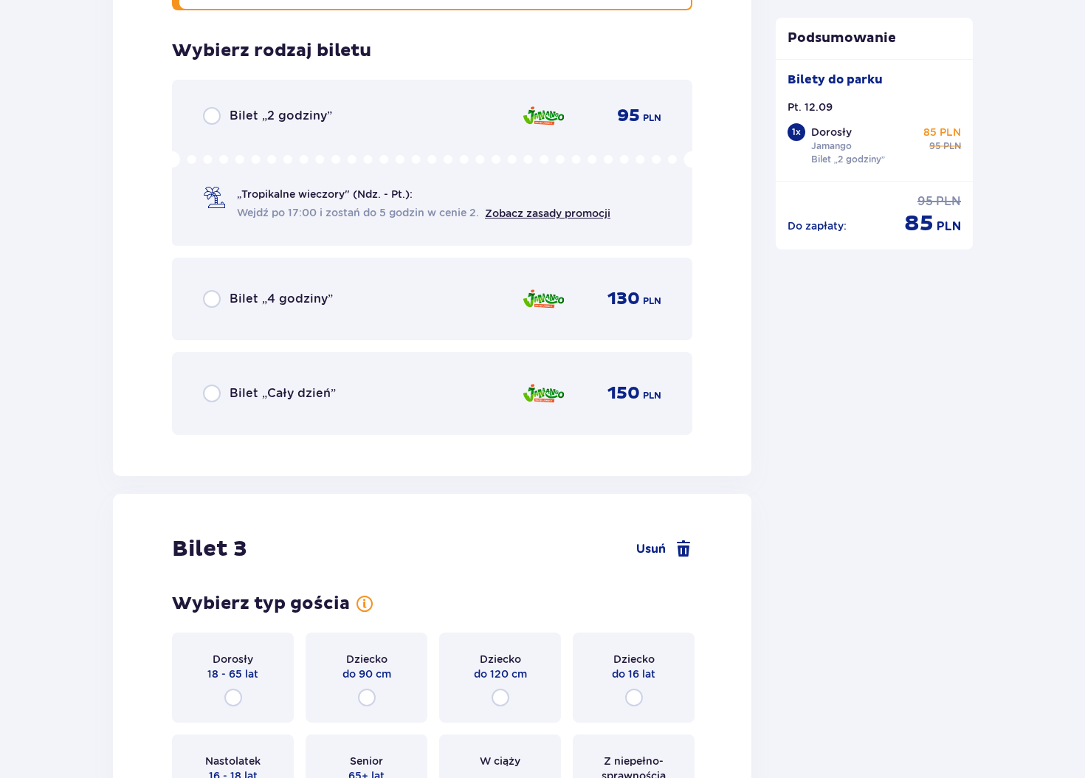
scroll to position [2597, 0]
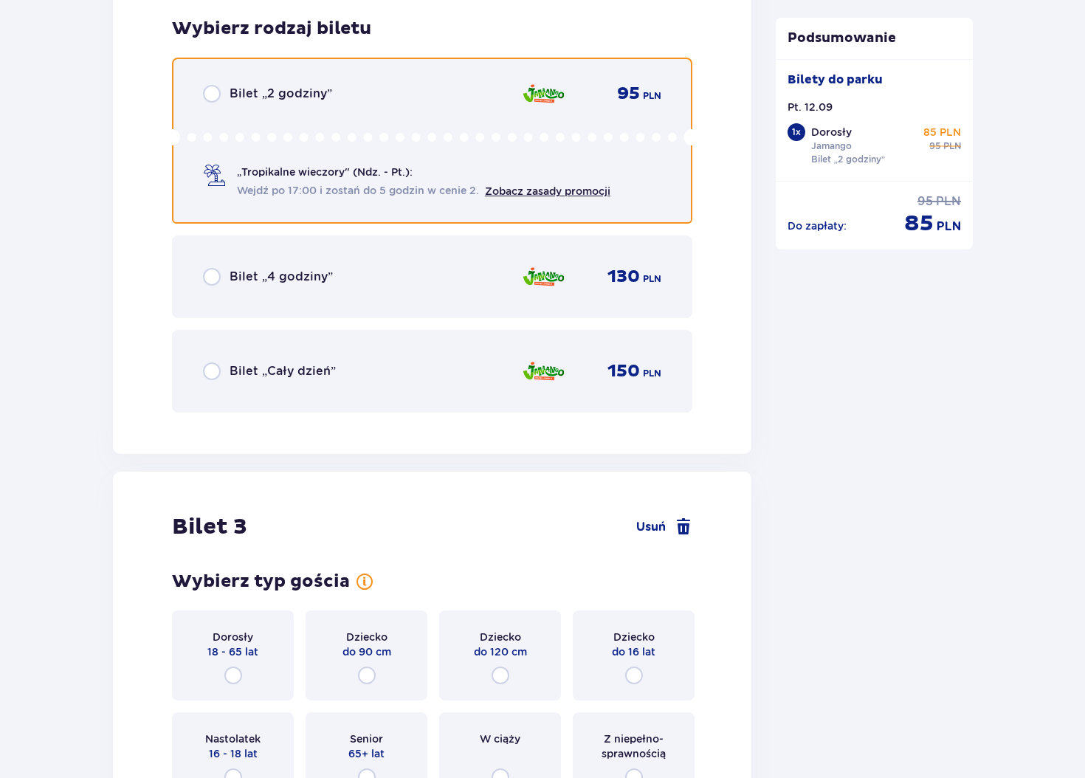
click at [212, 90] on input "radio" at bounding box center [212, 94] width 18 height 18
radio input "true"
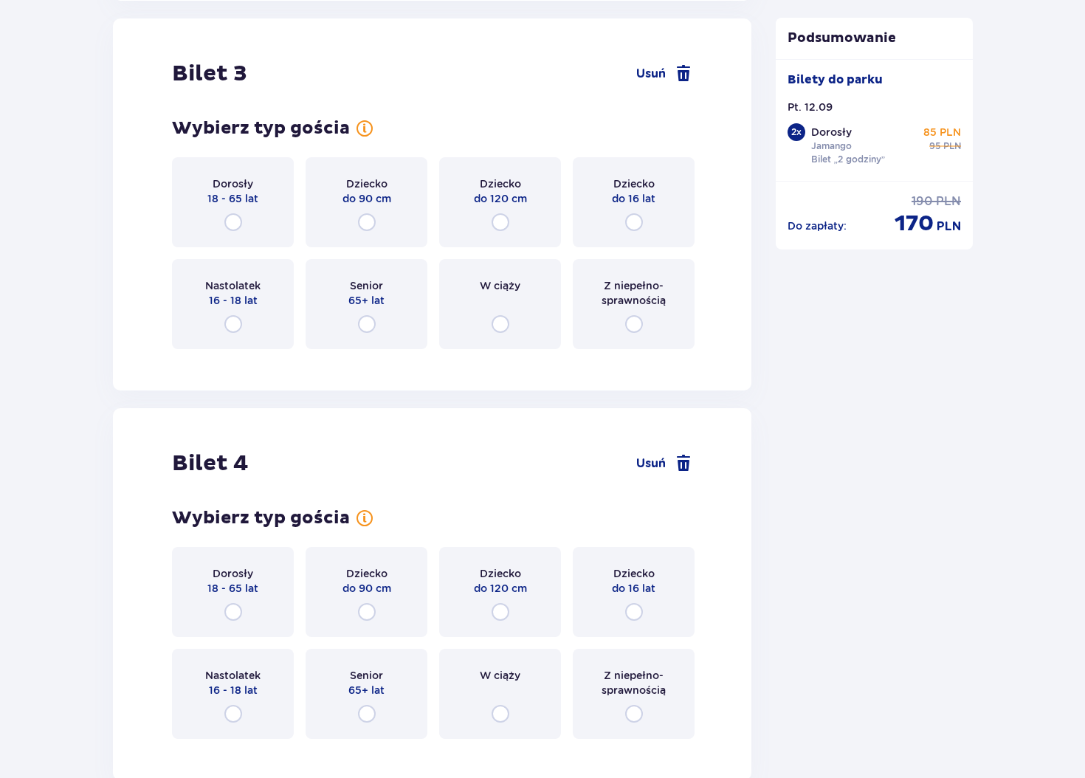
scroll to position [3051, 0]
click at [635, 221] on input "radio" at bounding box center [634, 222] width 18 height 18
radio input "true"
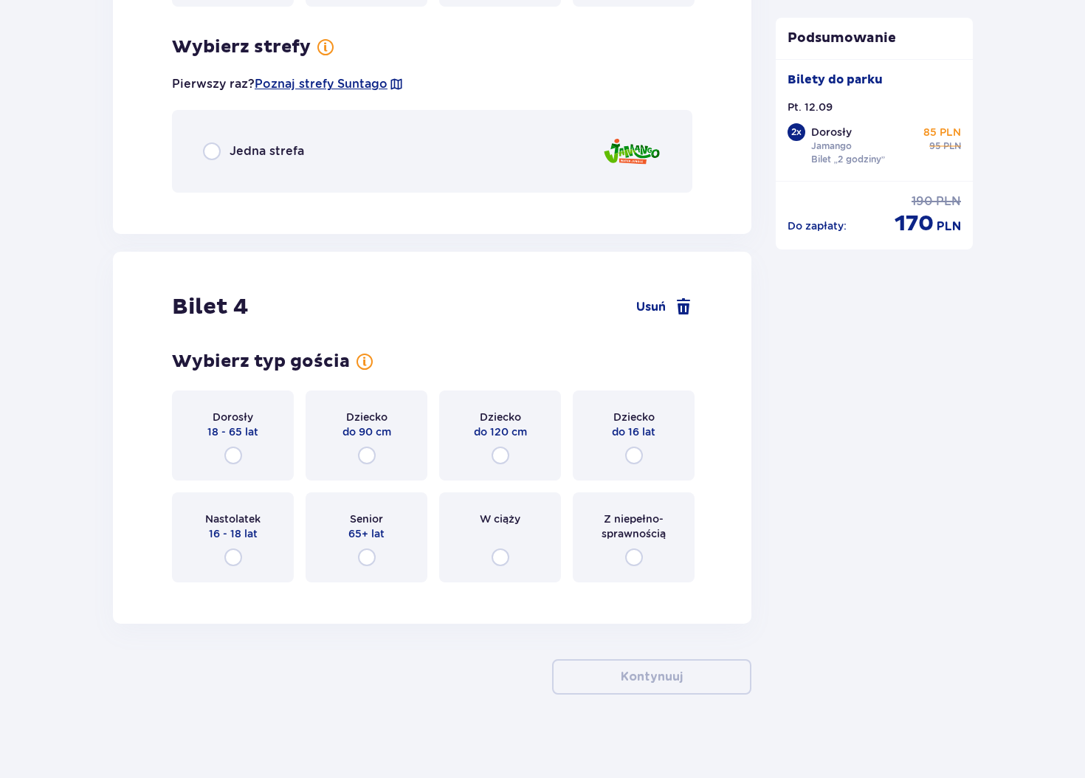
scroll to position [3398, 0]
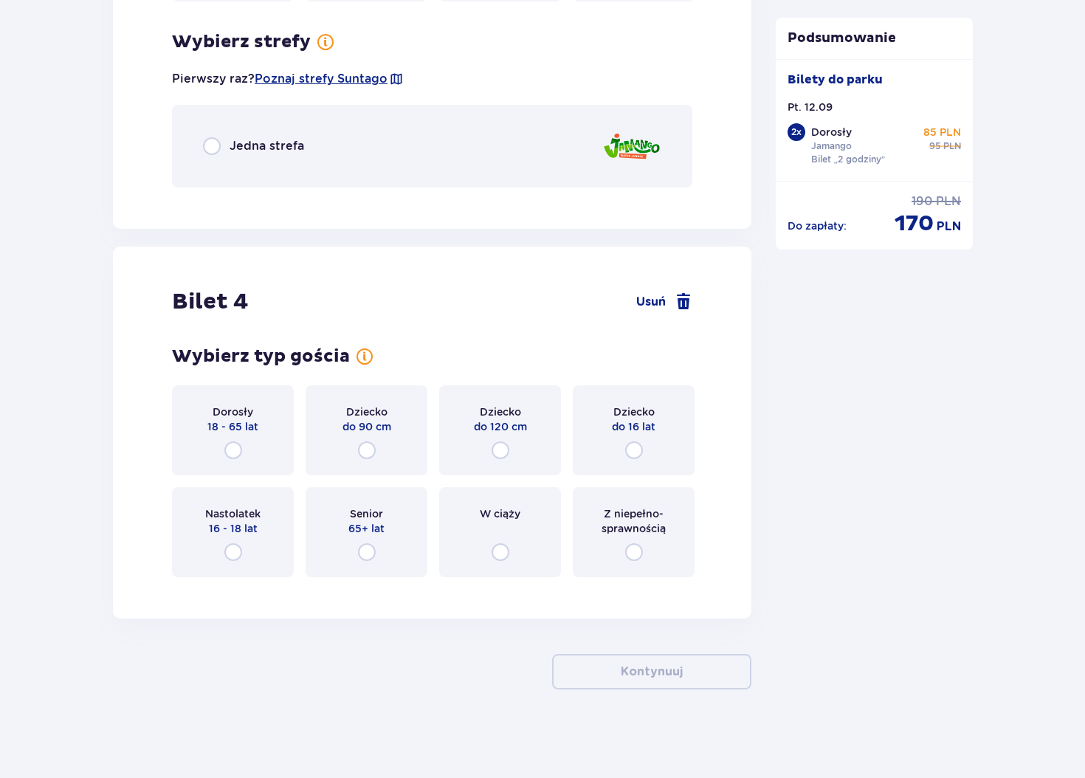
click at [247, 145] on p "Jedna strefa" at bounding box center [267, 146] width 75 height 16
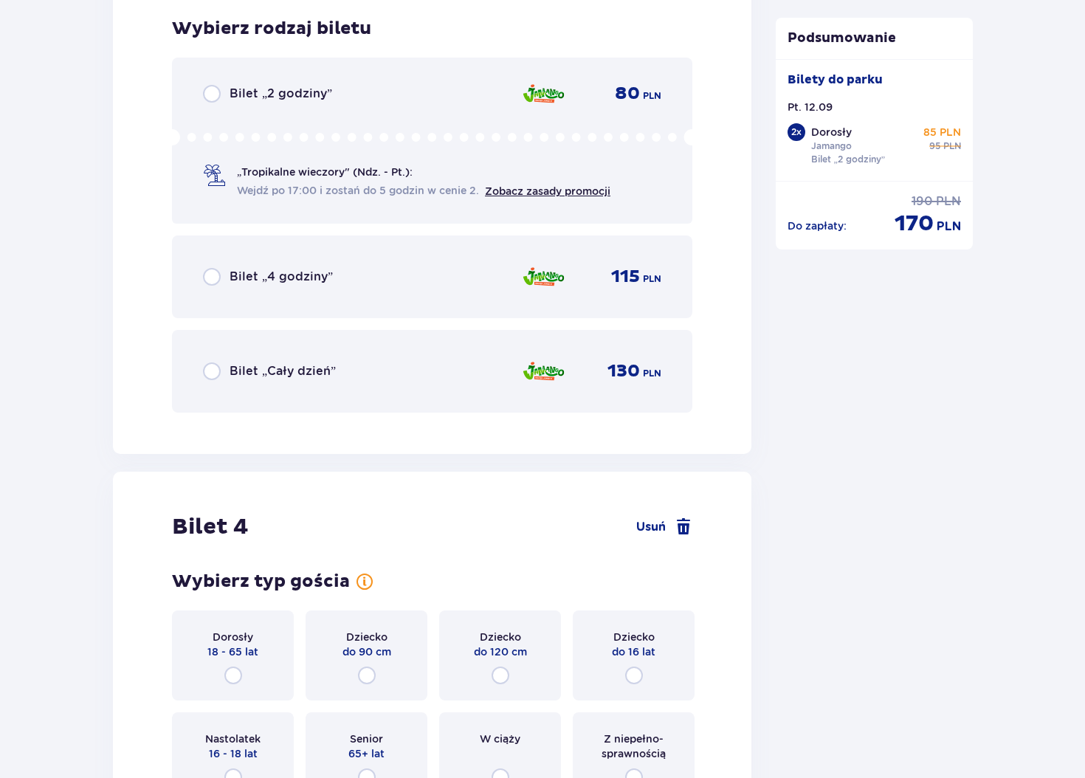
click at [290, 89] on p "Bilet „2 godziny”" at bounding box center [281, 94] width 103 height 16
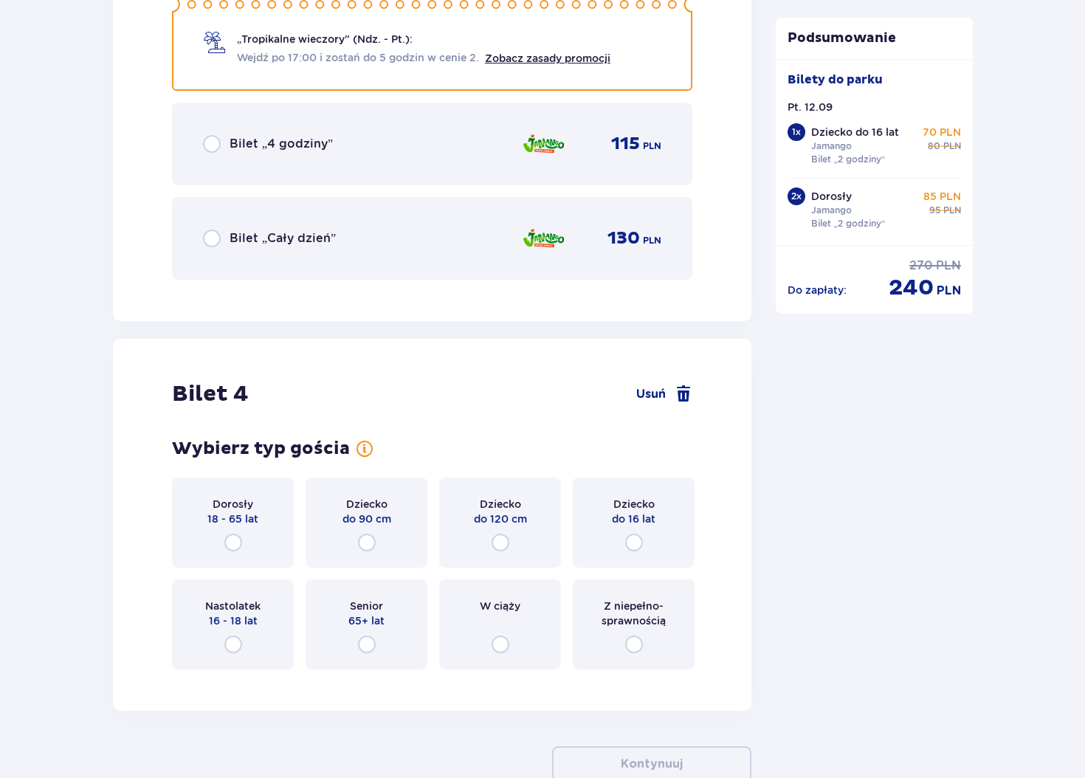
scroll to position [3823, 0]
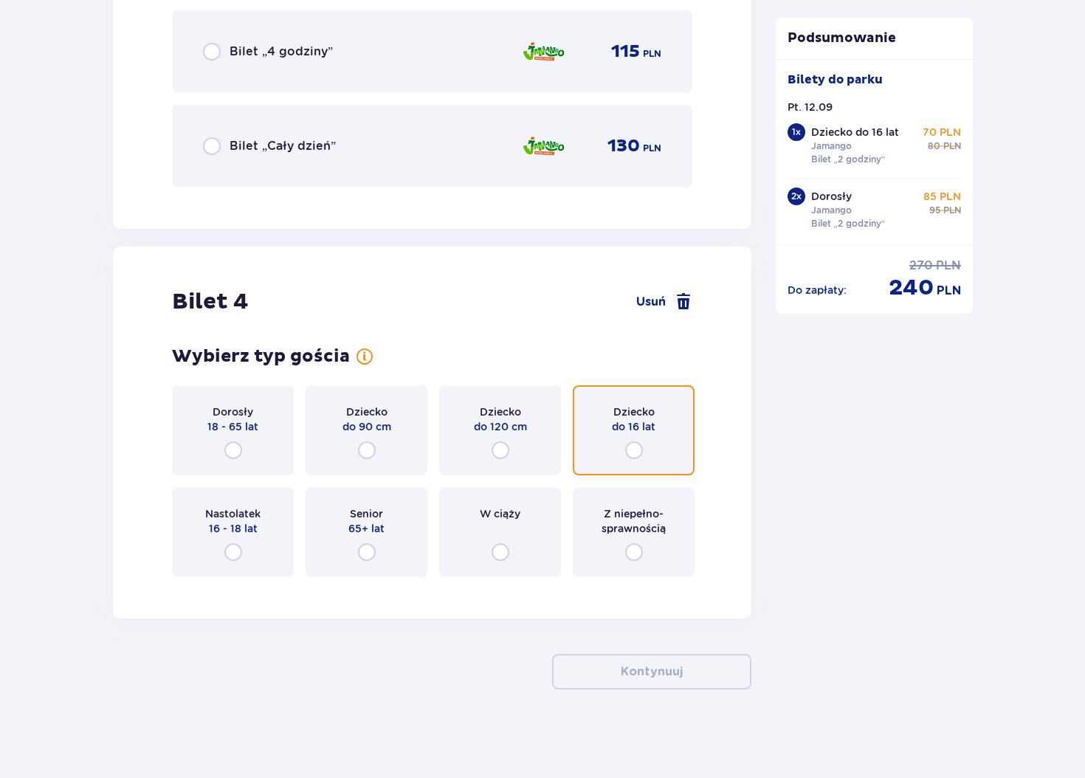
click at [630, 450] on input "radio" at bounding box center [634, 451] width 18 height 18
radio input "true"
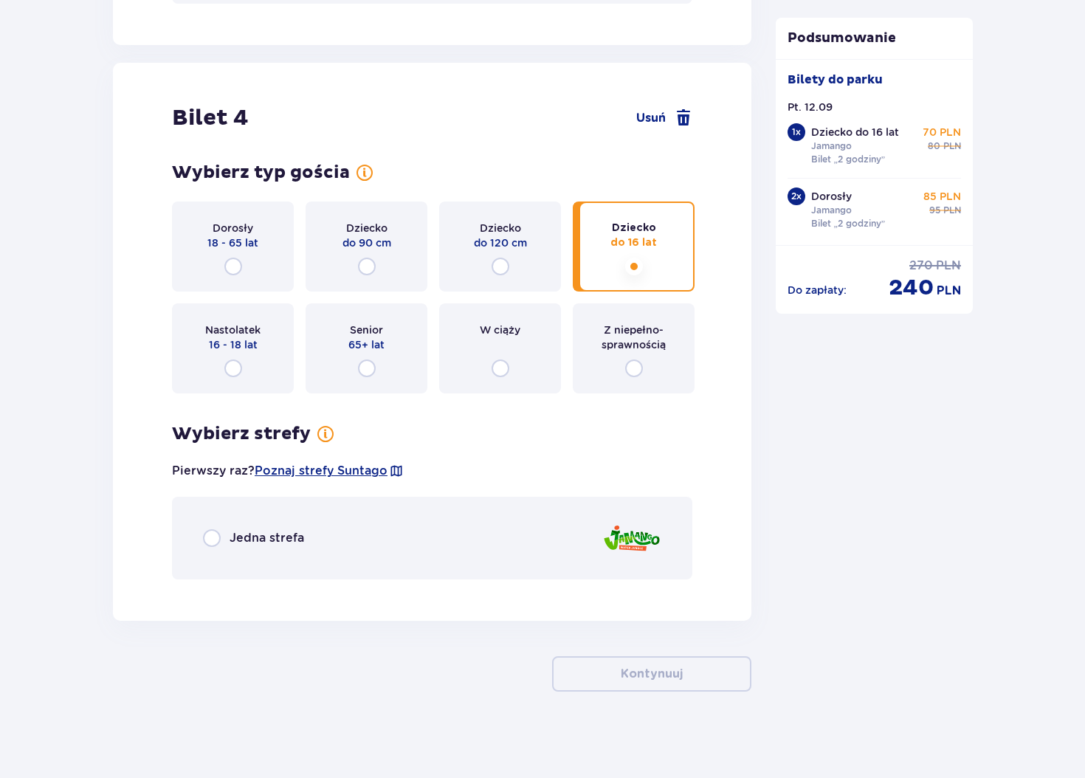
scroll to position [4009, 0]
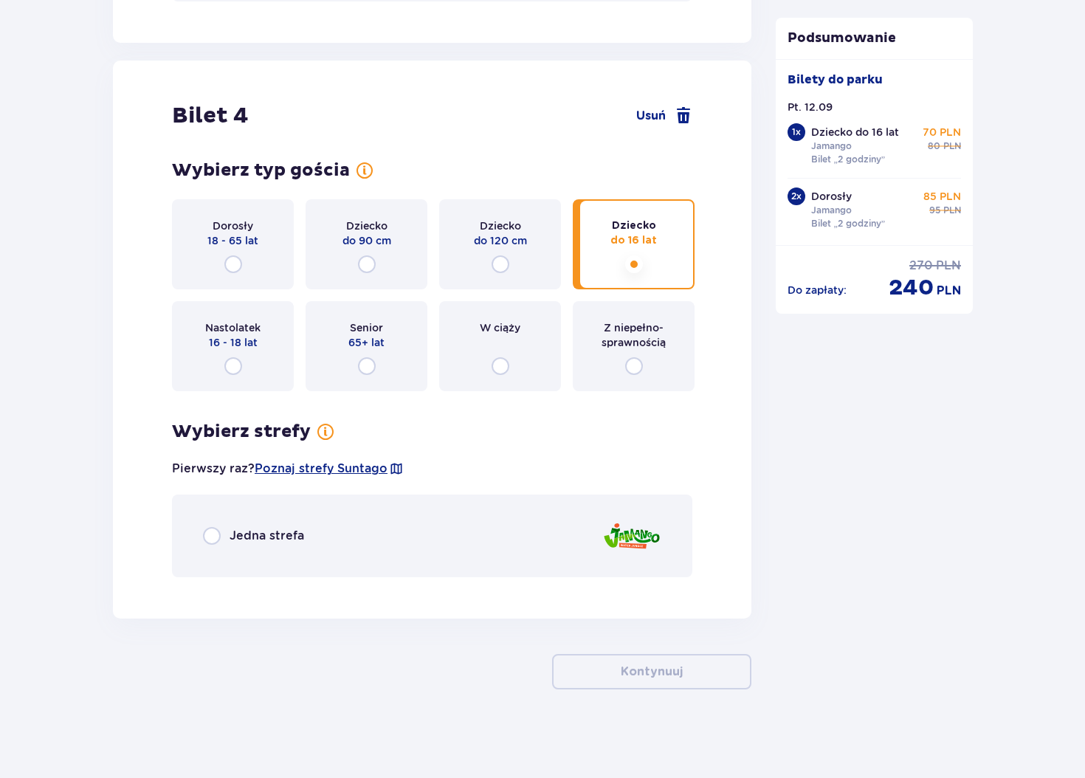
click at [258, 539] on p "Jedna strefa" at bounding box center [267, 536] width 75 height 16
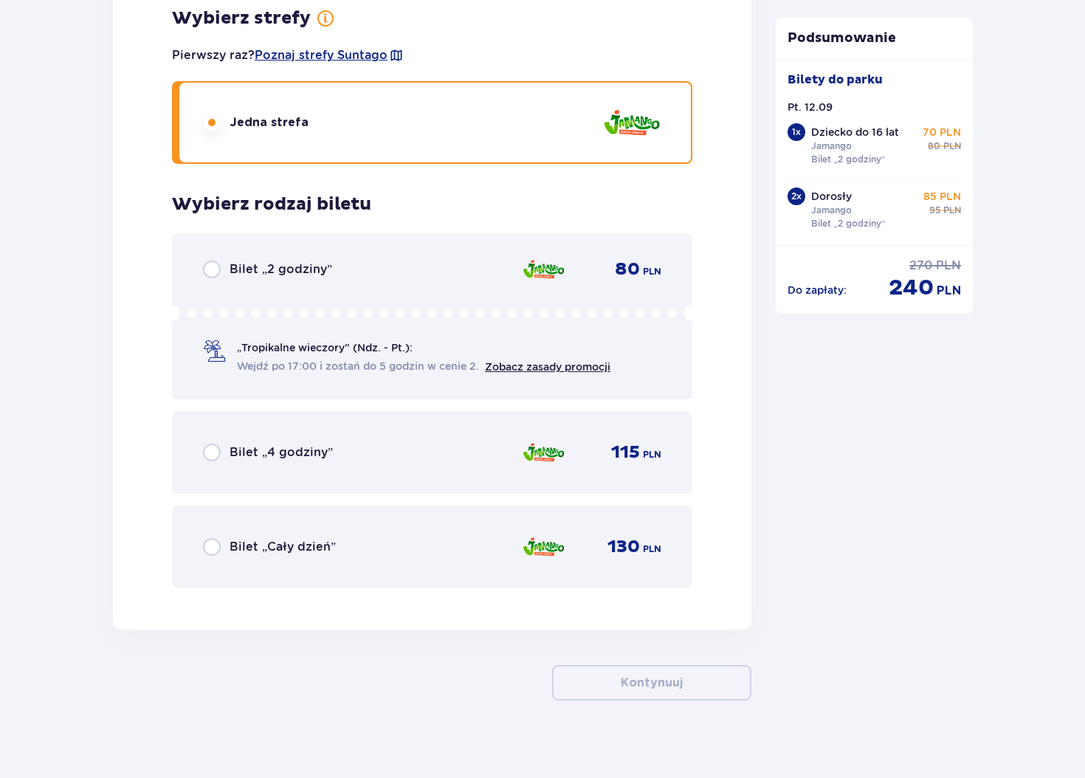
scroll to position [4433, 0]
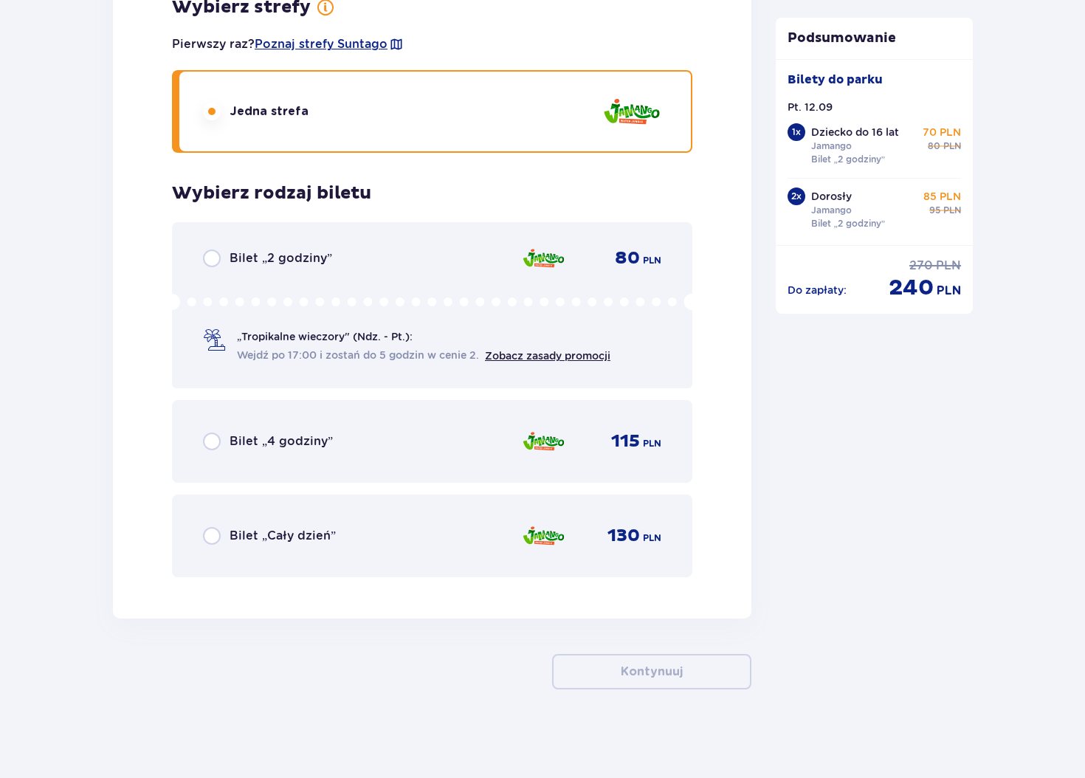
click at [264, 256] on p "Bilet „2 godziny”" at bounding box center [281, 258] width 103 height 16
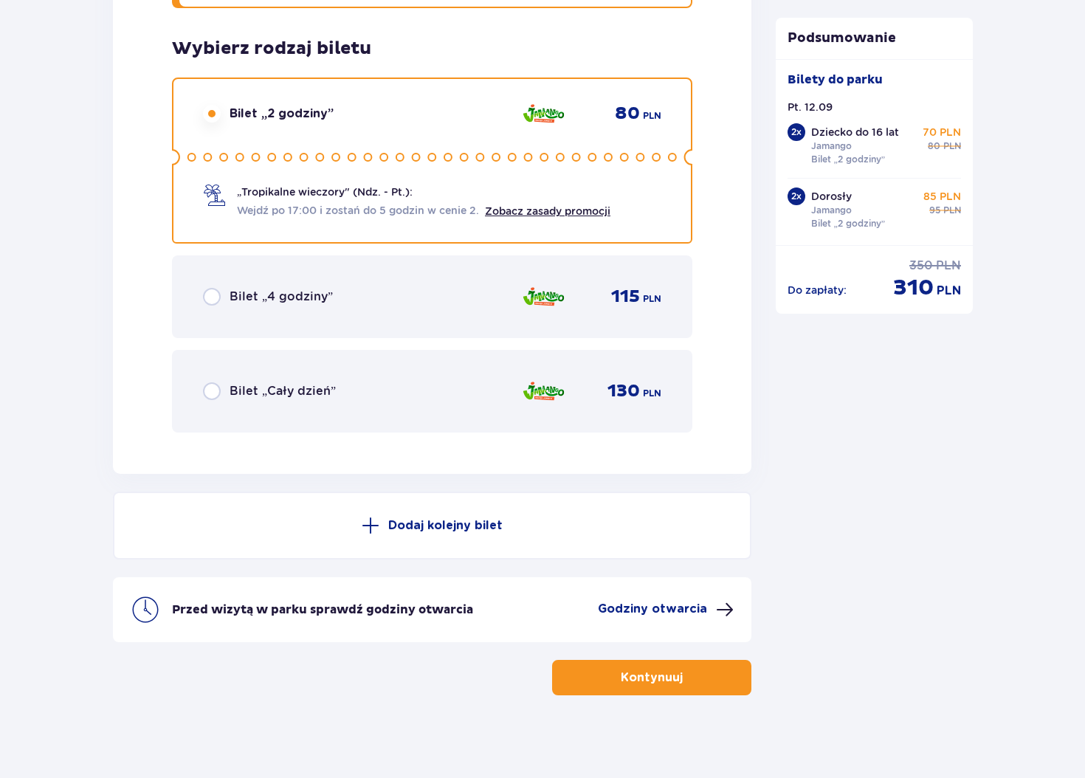
scroll to position [4584, 0]
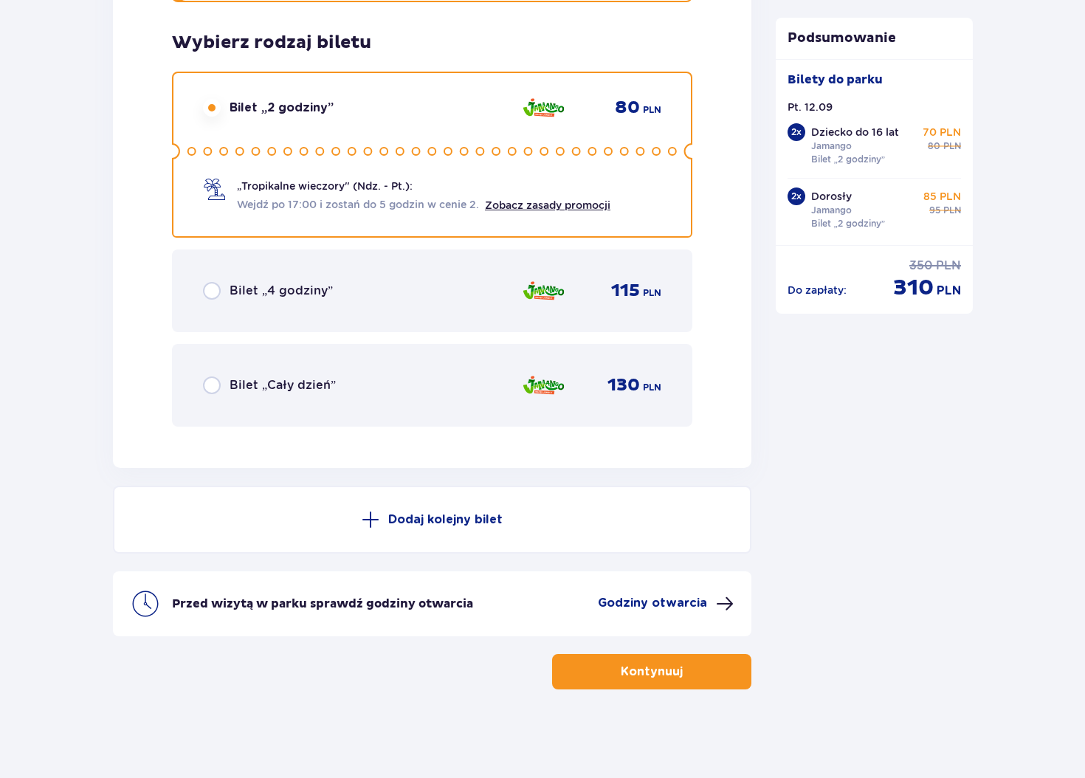
click at [688, 674] on span "button" at bounding box center [686, 672] width 18 height 18
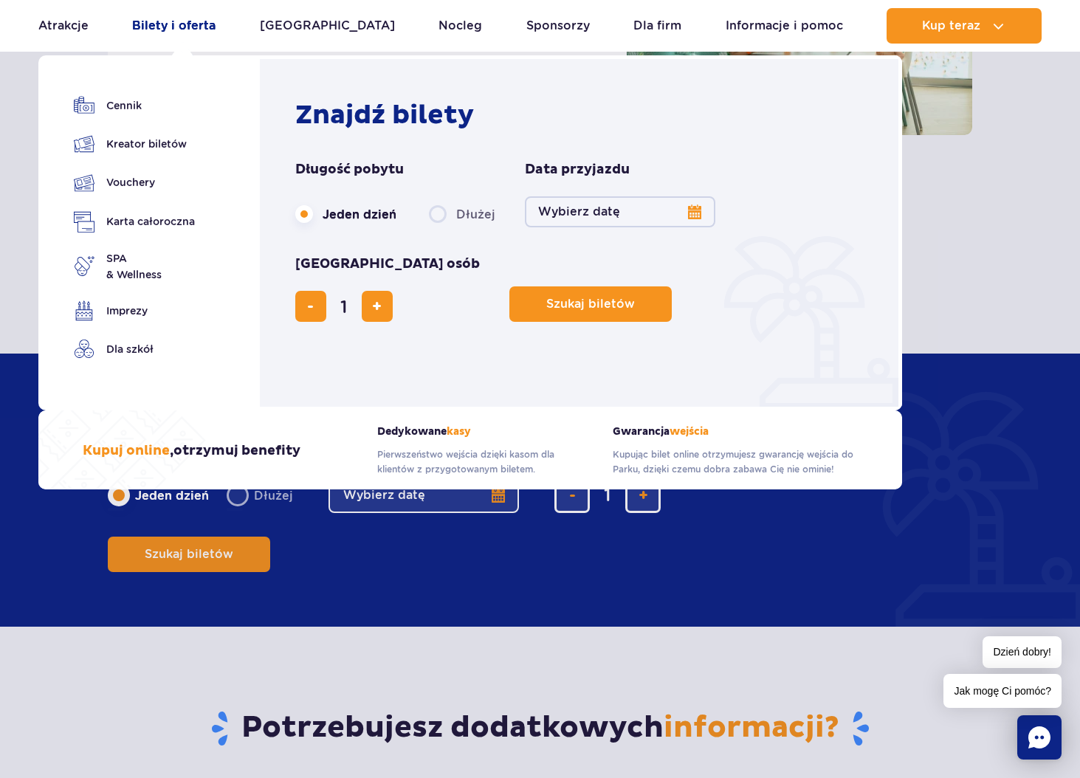
click at [177, 24] on link "Bilety i oferta" at bounding box center [173, 25] width 83 height 35
